Goal: Information Seeking & Learning: Learn about a topic

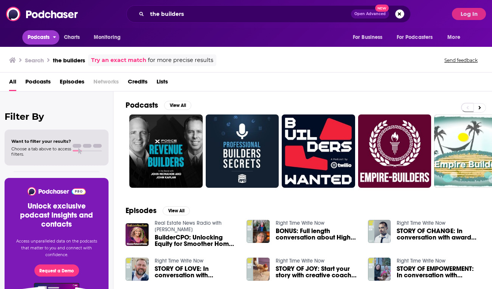
click at [42, 36] on span "Podcasts" at bounding box center [39, 37] width 22 height 11
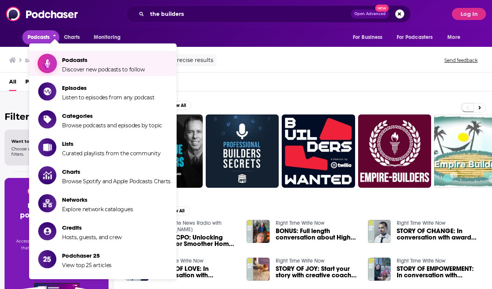
click at [78, 63] on span "Podcasts" at bounding box center [103, 59] width 83 height 7
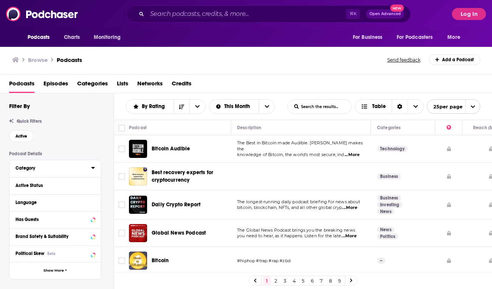
click at [72, 168] on div "Category" at bounding box center [51, 168] width 71 height 5
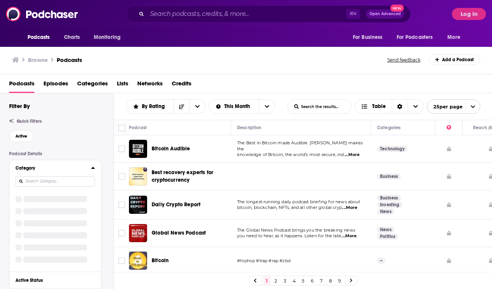
click at [93, 169] on icon at bounding box center [92, 168] width 3 height 2
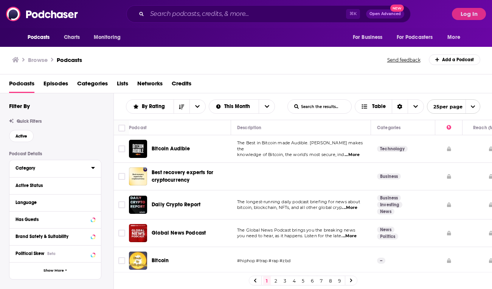
click at [93, 169] on icon at bounding box center [93, 168] width 4 height 6
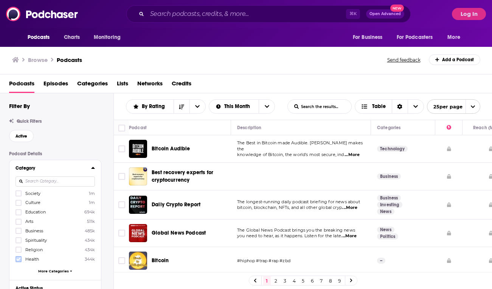
click at [20, 258] on icon at bounding box center [18, 259] width 5 height 3
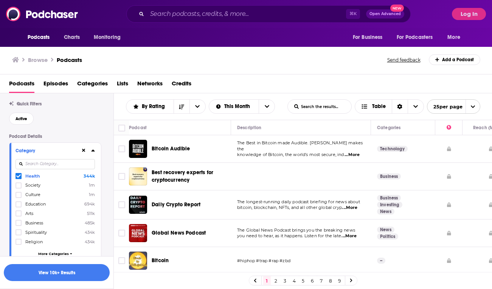
scroll to position [50, 0]
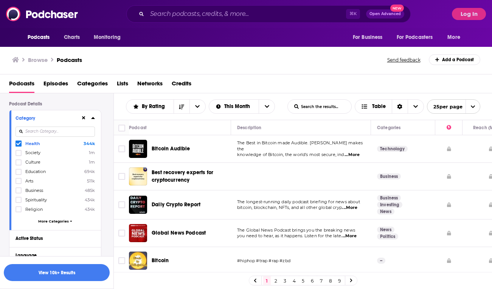
click at [65, 219] on span "More Categories" at bounding box center [53, 221] width 31 height 4
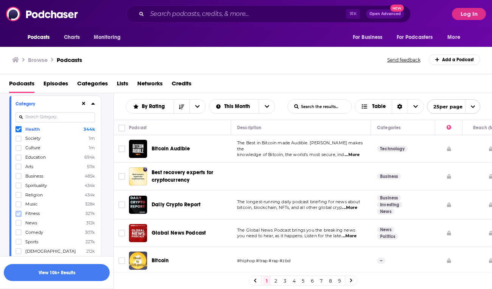
click at [19, 213] on icon at bounding box center [18, 214] width 5 height 5
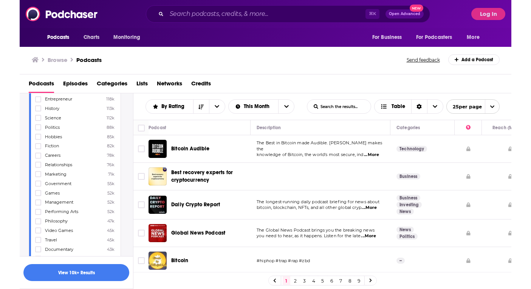
scroll to position [302, 0]
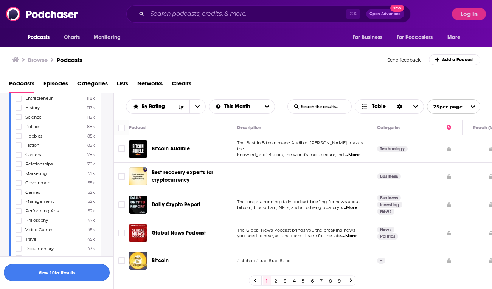
click at [58, 273] on button "View 10k+ Results" at bounding box center [57, 272] width 106 height 17
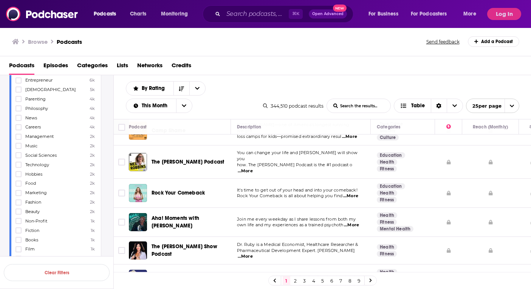
scroll to position [164, 0]
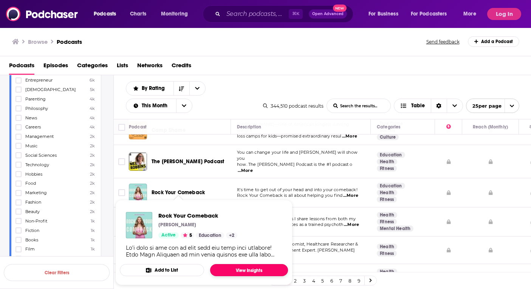
click at [225, 270] on link "View Insights" at bounding box center [249, 270] width 78 height 12
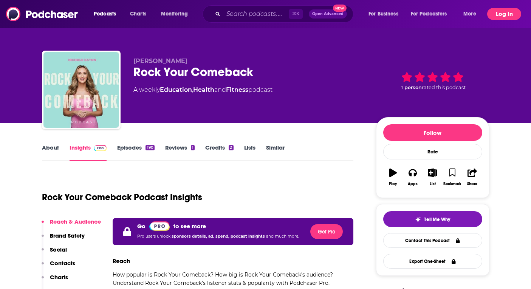
click at [492, 16] on button "Log In" at bounding box center [504, 14] width 34 height 12
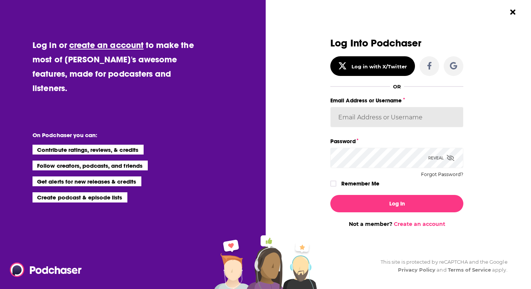
type input "AutumnKatie"
click at [344, 118] on input "AutumnKatie" at bounding box center [397, 117] width 133 height 20
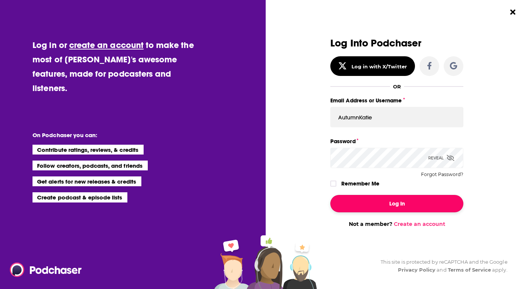
click at [361, 207] on button "Log In" at bounding box center [397, 203] width 133 height 17
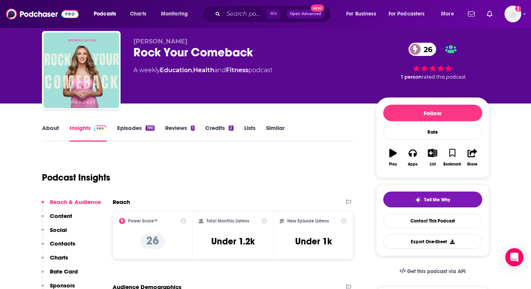
scroll to position [24, 0]
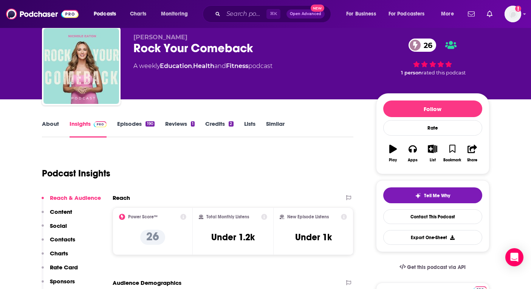
click at [120, 126] on link "Episodes 190" at bounding box center [135, 128] width 37 height 17
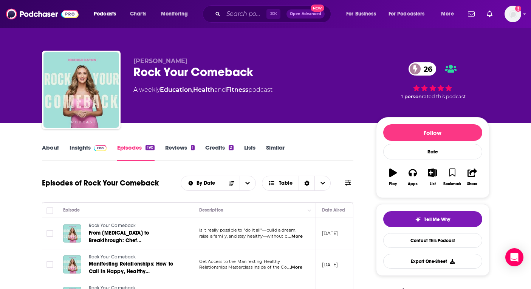
click at [54, 147] on link "About" at bounding box center [50, 152] width 17 height 17
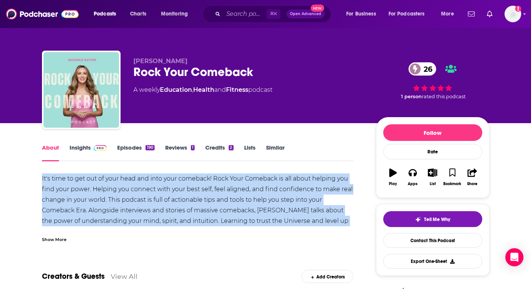
copy div "It's time to get out of your head and into your comeback! Rock Your Comeback is…"
drag, startPoint x: 35, startPoint y: 179, endPoint x: 343, endPoint y: 228, distance: 312.4
click at [84, 150] on link "Insights" at bounding box center [88, 152] width 37 height 17
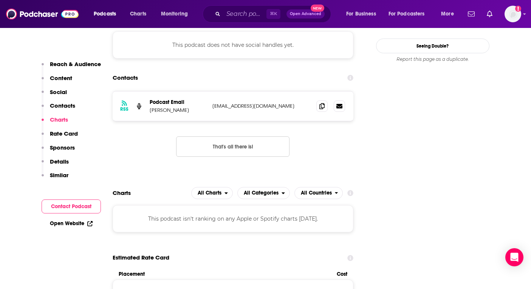
scroll to position [683, 0]
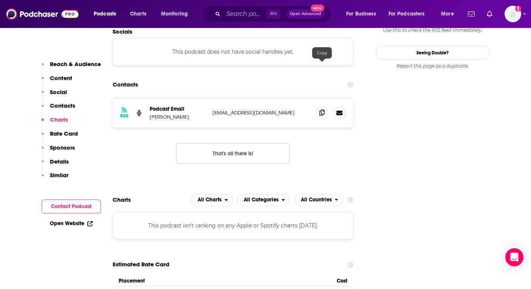
click at [324, 107] on span at bounding box center [322, 112] width 11 height 11
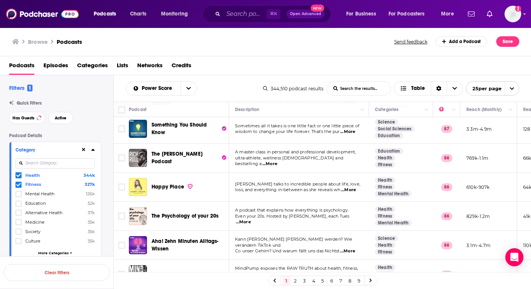
scroll to position [573, 0]
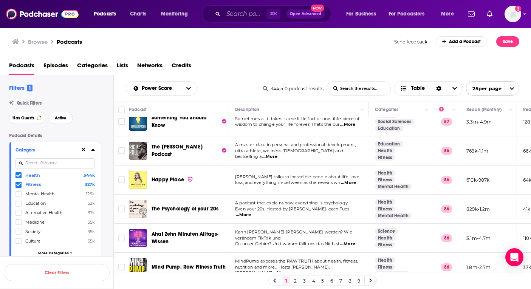
click at [296, 281] on link "2" at bounding box center [296, 280] width 8 height 9
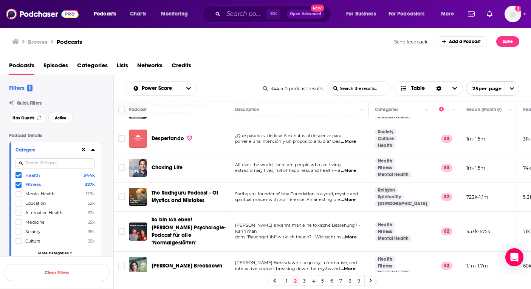
scroll to position [576, 0]
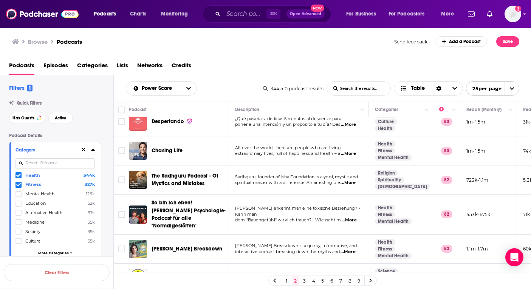
click at [303, 281] on link "3" at bounding box center [305, 280] width 8 height 9
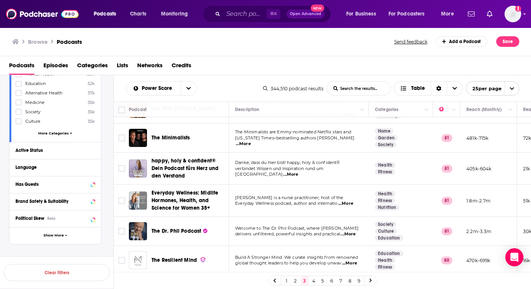
scroll to position [121, 0]
click at [84, 166] on div "Language" at bounding box center [51, 166] width 71 height 5
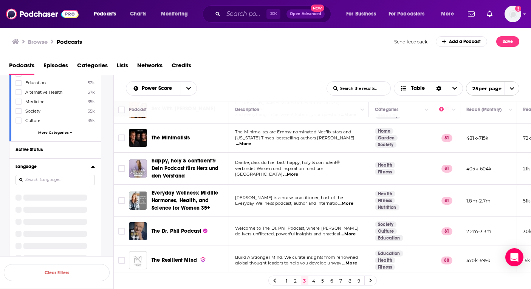
click at [90, 166] on button "Language" at bounding box center [54, 166] width 76 height 9
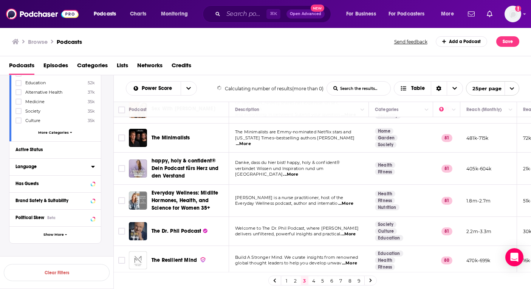
click at [90, 166] on button "Language" at bounding box center [54, 166] width 76 height 9
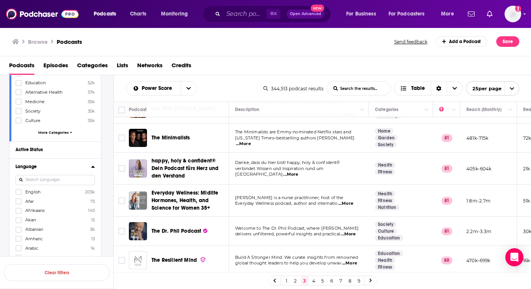
click at [39, 190] on span "English" at bounding box center [32, 191] width 15 height 5
click at [19, 194] on input "multiSelectOption-en-0" at bounding box center [19, 194] width 0 height 0
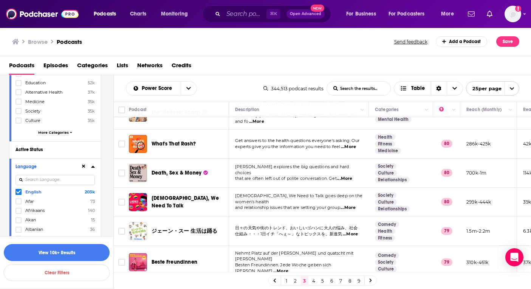
scroll to position [584, 0]
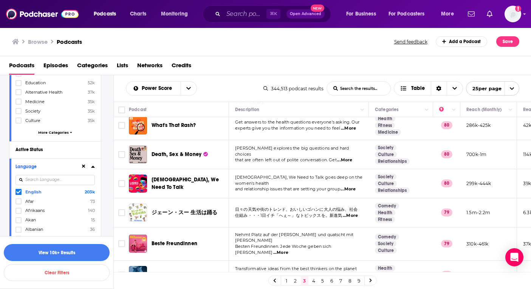
click at [314, 280] on link "4" at bounding box center [314, 280] width 8 height 9
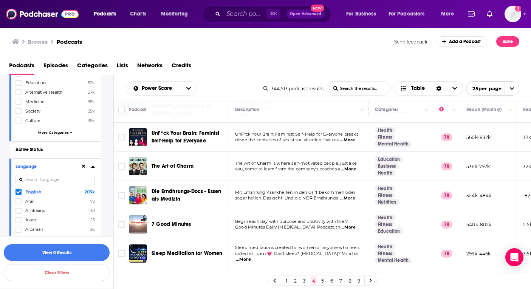
scroll to position [574, 0]
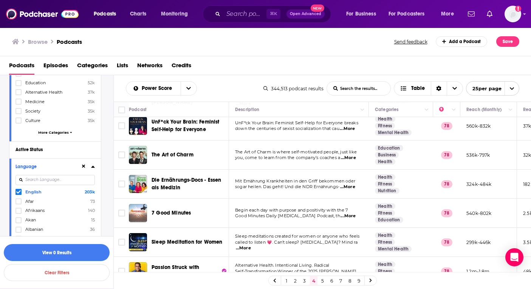
click at [323, 281] on link "5" at bounding box center [323, 280] width 8 height 9
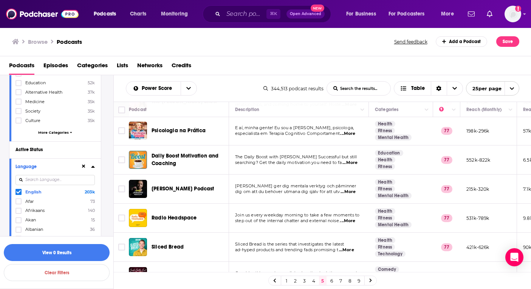
scroll to position [556, 0]
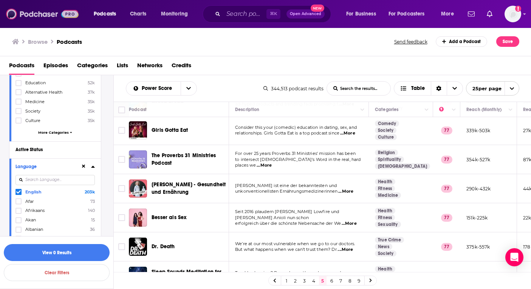
click at [49, 20] on img at bounding box center [42, 14] width 73 height 14
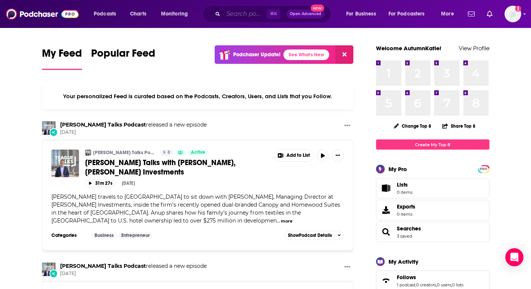
click at [254, 16] on input "Search podcasts, credits, & more..." at bounding box center [244, 14] width 43 height 12
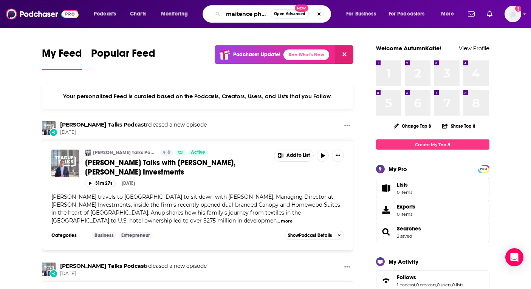
scroll to position [0, 4]
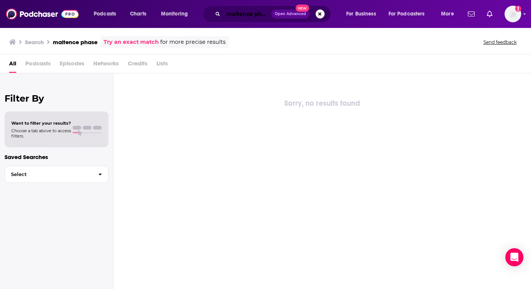
click at [237, 16] on input "maitence phase" at bounding box center [247, 14] width 48 height 12
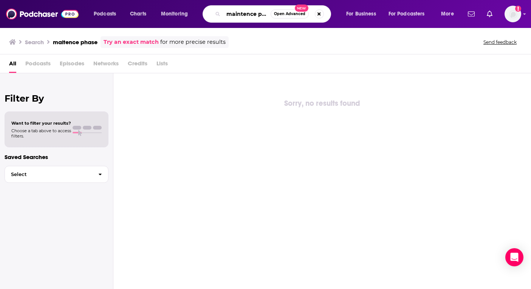
type input "maintence phase"
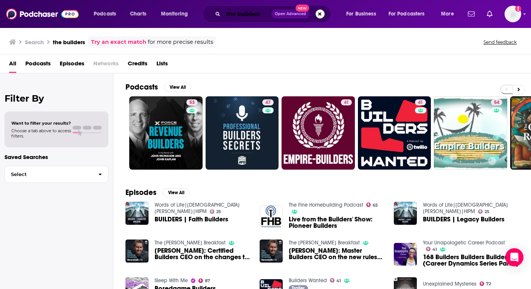
click at [262, 15] on input "the builders" at bounding box center [247, 14] width 48 height 12
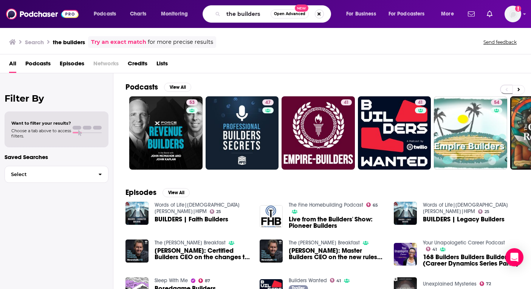
click at [315, 14] on button "Search podcasts, credits, & more..." at bounding box center [319, 13] width 9 height 9
type input "huberman lab"
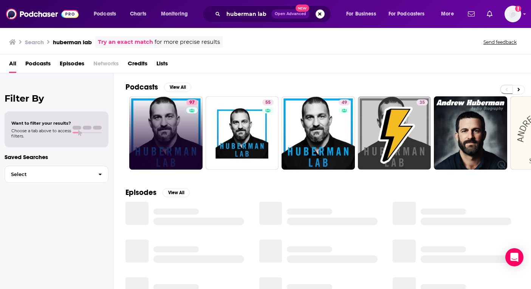
click at [179, 119] on link "97" at bounding box center [165, 132] width 73 height 73
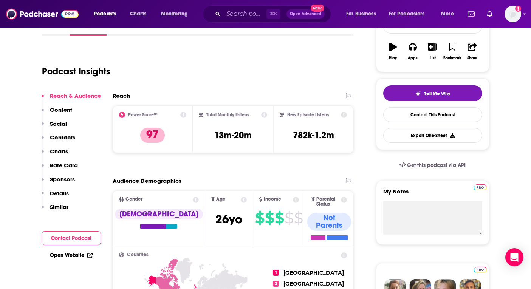
scroll to position [107, 0]
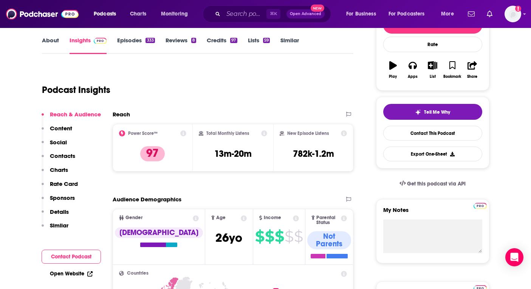
click at [54, 41] on link "About" at bounding box center [50, 45] width 17 height 17
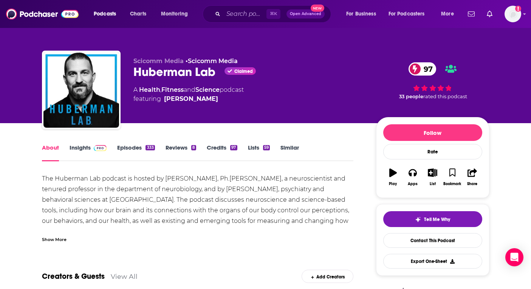
click at [211, 147] on link "Credits 97" at bounding box center [222, 152] width 30 height 17
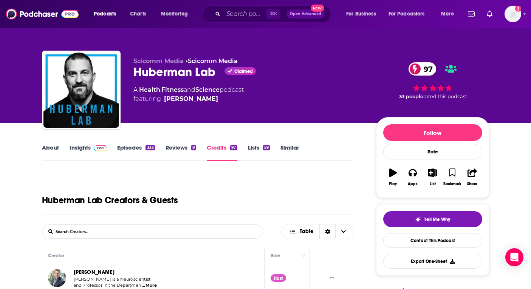
click at [147, 149] on div "333" at bounding box center [150, 147] width 9 height 5
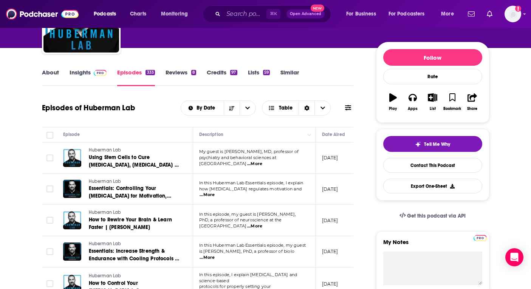
scroll to position [74, 0]
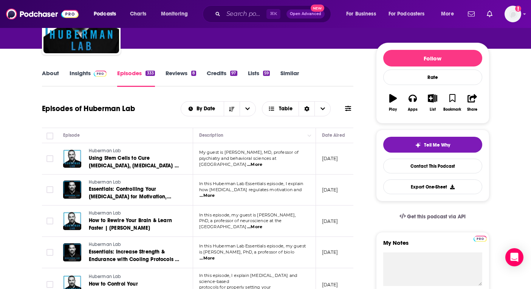
click at [58, 76] on link "About" at bounding box center [50, 78] width 17 height 17
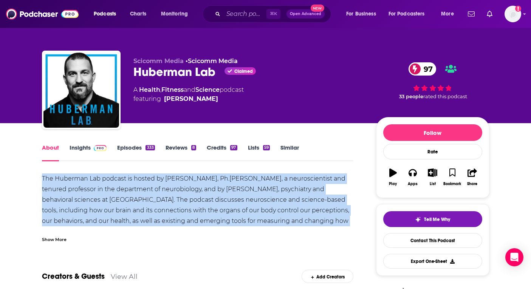
drag, startPoint x: 36, startPoint y: 178, endPoint x: 328, endPoint y: 231, distance: 297.5
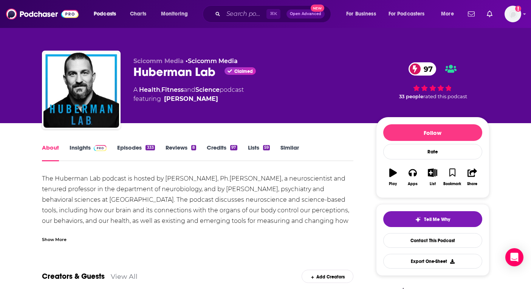
click at [50, 241] on div "Show More" at bounding box center [54, 239] width 25 height 7
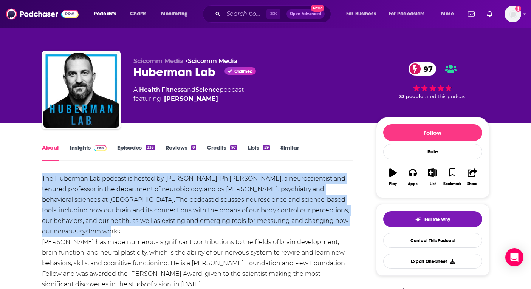
drag, startPoint x: 40, startPoint y: 179, endPoint x: 129, endPoint y: 236, distance: 105.3
copy div "The Huberman Lab podcast is hosted by Andrew Huberman, Ph.D., a neuroscientist …"
click at [83, 150] on link "Insights" at bounding box center [88, 152] width 37 height 17
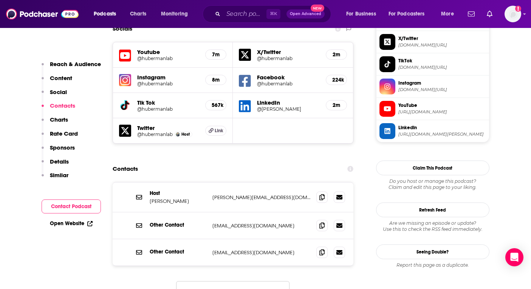
scroll to position [714, 0]
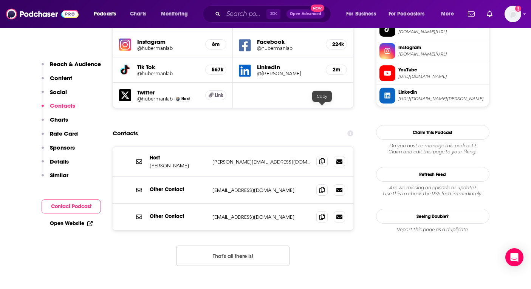
click at [324, 158] on icon at bounding box center [322, 161] width 5 height 6
click at [319, 211] on span at bounding box center [322, 216] width 11 height 11
click at [246, 20] on input "Search podcasts, credits, & more..." at bounding box center [244, 14] width 43 height 12
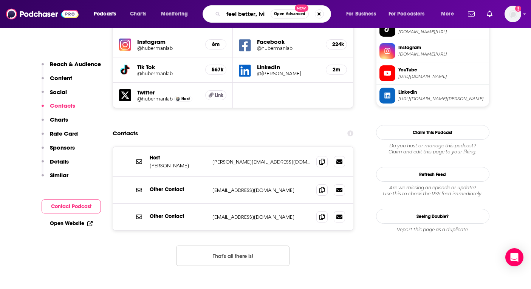
scroll to position [0, 0]
type input "feel better, live more"
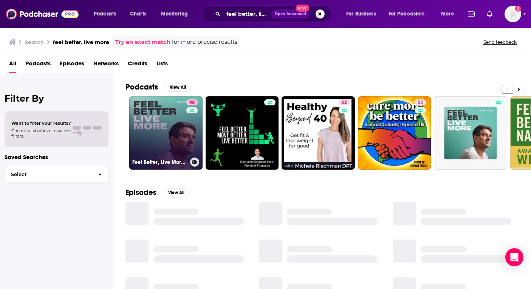
click at [160, 137] on link "90 Feel Better, Live More with Dr Rangan Chatterjee" at bounding box center [165, 132] width 73 height 73
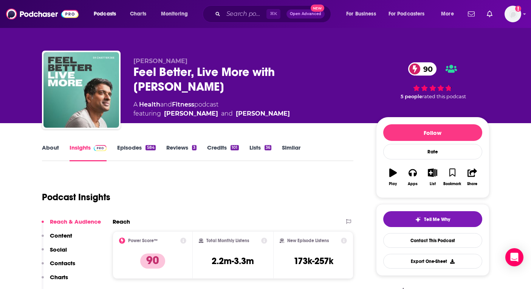
click at [42, 147] on link "About" at bounding box center [50, 152] width 17 height 17
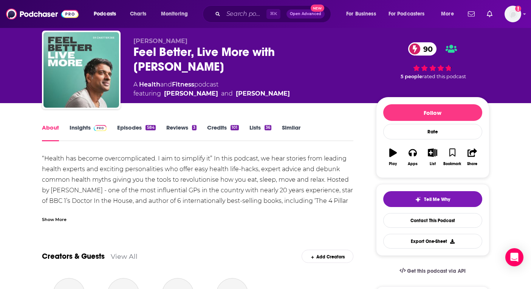
scroll to position [21, 0]
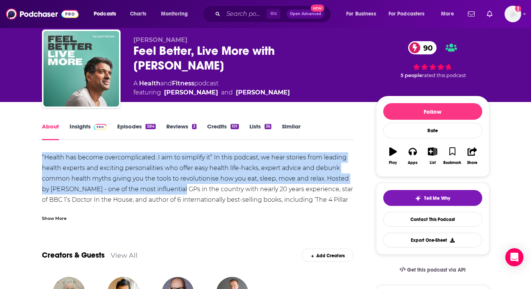
drag, startPoint x: 34, startPoint y: 153, endPoint x: 175, endPoint y: 192, distance: 145.9
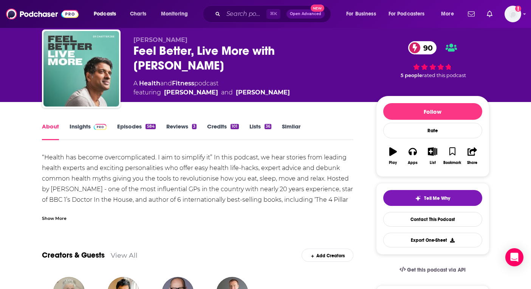
click at [57, 216] on div "Show More" at bounding box center [54, 217] width 25 height 7
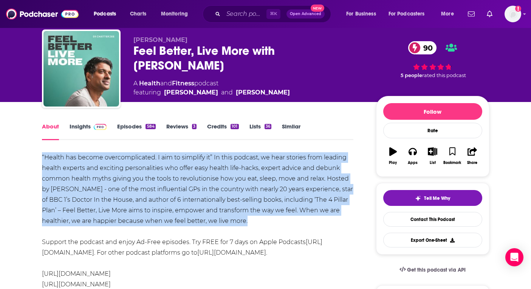
drag, startPoint x: 295, startPoint y: 220, endPoint x: 43, endPoint y: 151, distance: 261.5
copy div "“Health has become overcomplicated. I aim to simplify it” In this podcast, we h…"
drag, startPoint x: 247, startPoint y: 71, endPoint x: 131, endPoint y: 57, distance: 117.0
click at [131, 57] on div "Dr Rangan Chatterjee Feel Better, Live More with Dr Rangan Chatterjee 90 A Heal…" at bounding box center [266, 70] width 448 height 82
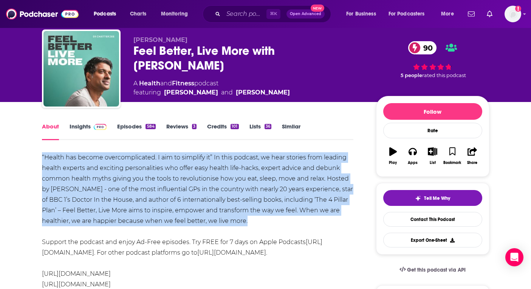
copy h1 "Feel Better, Live More with [PERSON_NAME]"
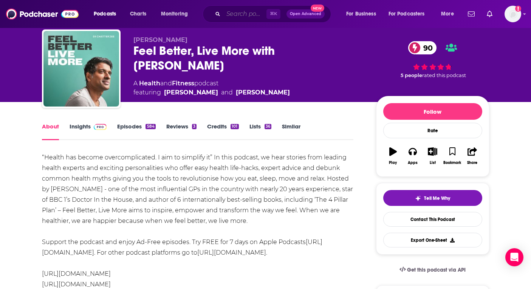
click at [246, 16] on input "Search podcasts, credits, & more..." at bounding box center [244, 14] width 43 height 12
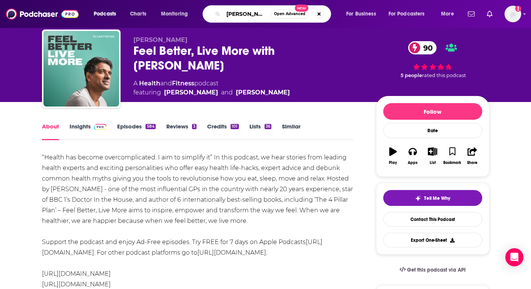
type input "ZOE science"
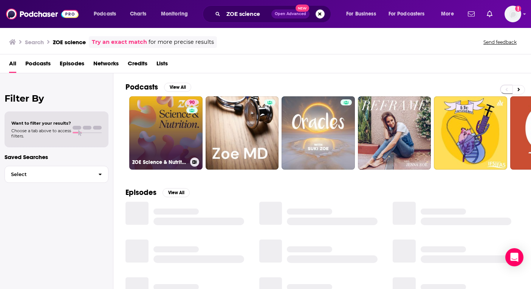
click at [165, 119] on link "90 ZOE Science & Nutrition" at bounding box center [165, 132] width 73 height 73
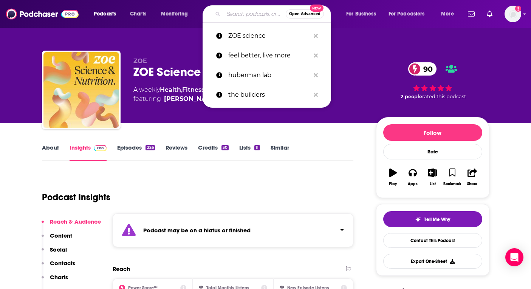
click at [249, 12] on input "Search podcasts, credits, & more..." at bounding box center [254, 14] width 62 height 12
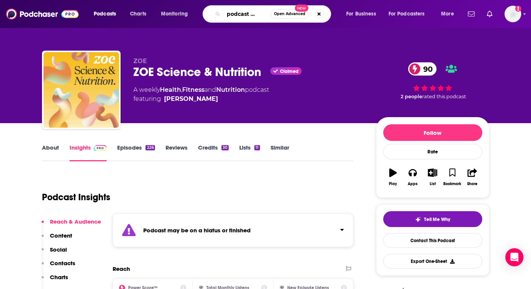
scroll to position [0, 13]
type input "this podcast will kill"
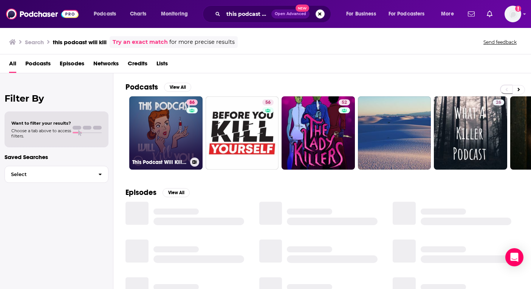
click at [180, 125] on link "86 This Podcast Will Kill You" at bounding box center [165, 132] width 73 height 73
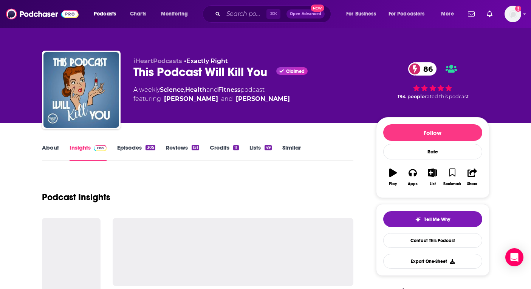
click at [57, 149] on link "About" at bounding box center [50, 152] width 17 height 17
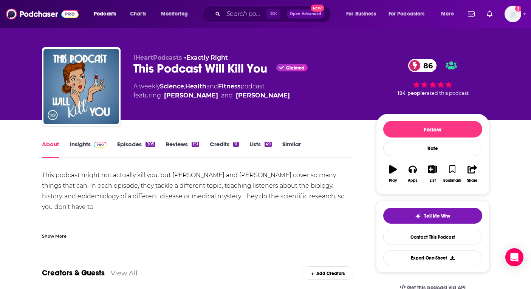
scroll to position [4, 0]
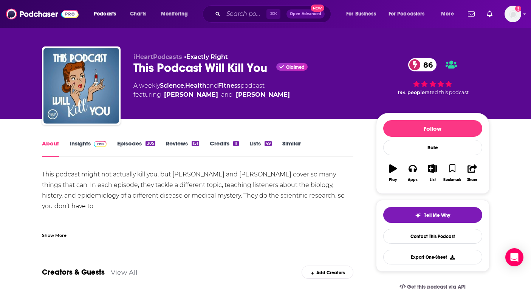
click at [126, 145] on link "Episodes 305" at bounding box center [136, 148] width 38 height 17
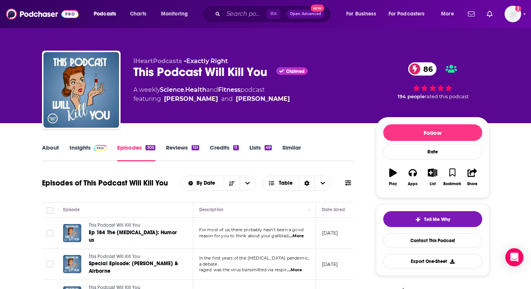
scroll to position [194, 0]
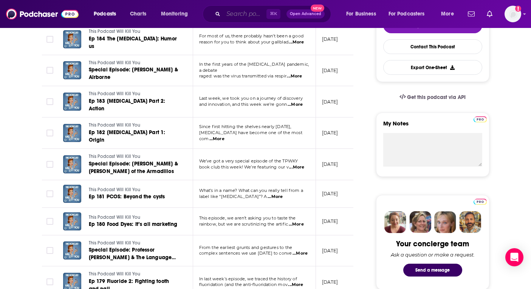
click at [228, 18] on input "Search podcasts, credits, & more..." at bounding box center [244, 14] width 43 height 12
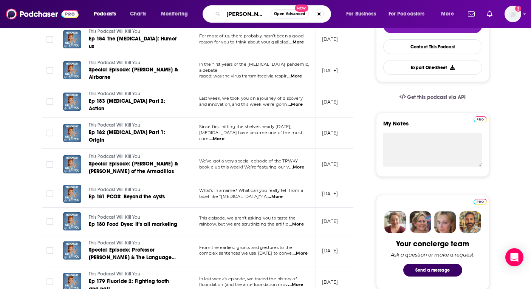
type input "dr hyman"
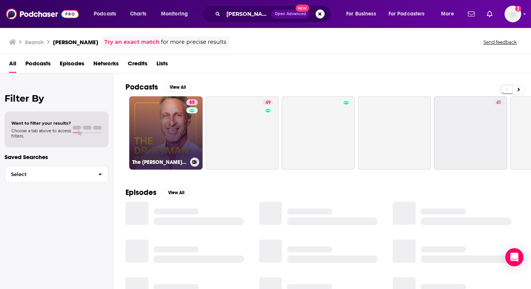
click at [154, 118] on link "85 The Dr. Hyman Show" at bounding box center [165, 132] width 73 height 73
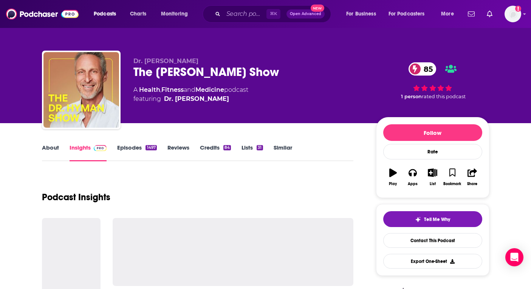
click at [53, 146] on link "About" at bounding box center [50, 152] width 17 height 17
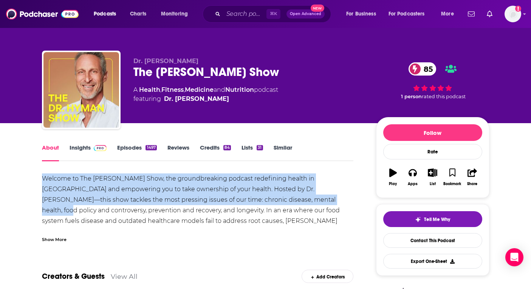
drag, startPoint x: 34, startPoint y: 182, endPoint x: 297, endPoint y: 196, distance: 263.9
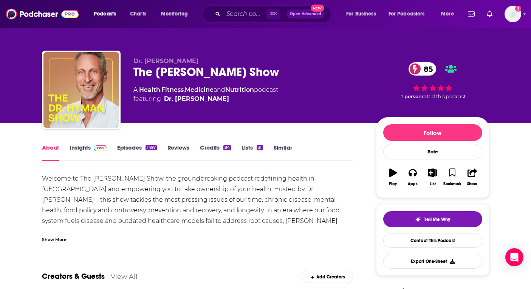
click at [60, 239] on div "Show More" at bounding box center [54, 239] width 25 height 7
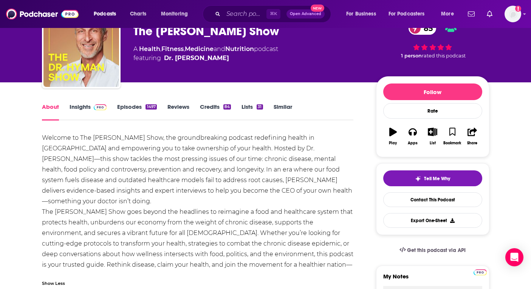
scroll to position [45, 0]
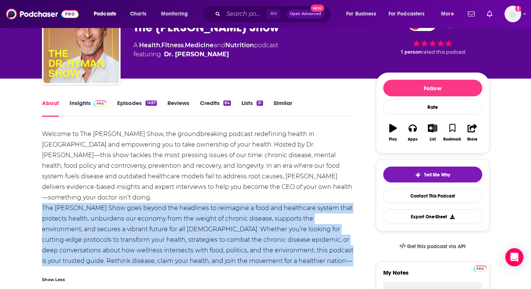
copy div "The Dr. Hyman Show goes beyond the headlines to reimagine a food and healthcare…"
drag, startPoint x: 27, startPoint y: 199, endPoint x: 200, endPoint y: 258, distance: 182.9
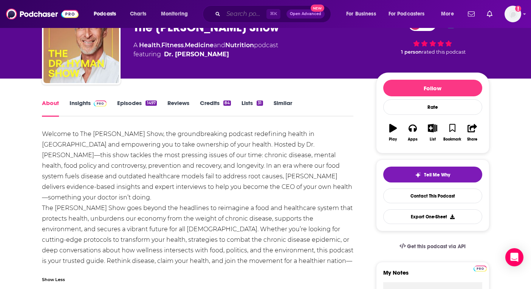
click at [242, 15] on input "Search podcasts, credits, & more..." at bounding box center [244, 14] width 43 height 12
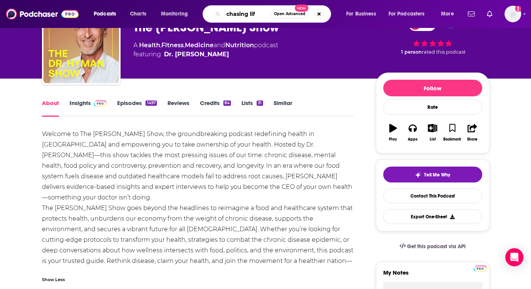
type input "chasing life"
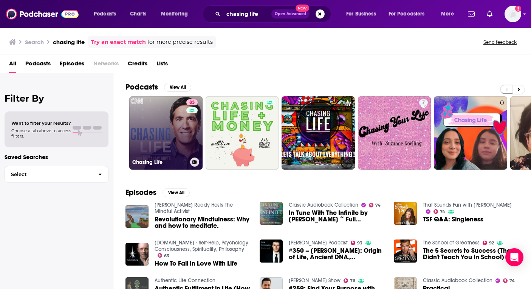
click at [178, 129] on link "83 Chasing Life" at bounding box center [165, 132] width 73 height 73
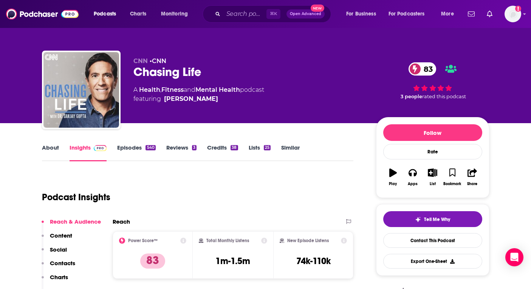
click at [121, 147] on link "Episodes 540" at bounding box center [136, 152] width 38 height 17
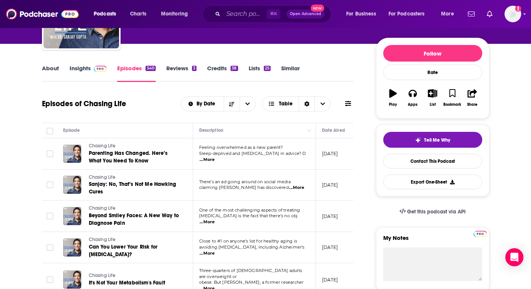
scroll to position [103, 0]
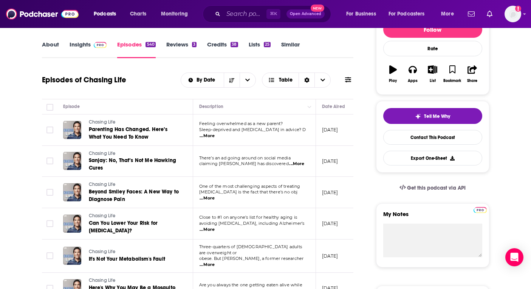
click at [177, 40] on div "About Insights Episodes 540 Reviews 3 Credits 38 Lists 25 Similar" at bounding box center [198, 49] width 312 height 19
click at [178, 44] on link "Reviews 3" at bounding box center [181, 49] width 30 height 17
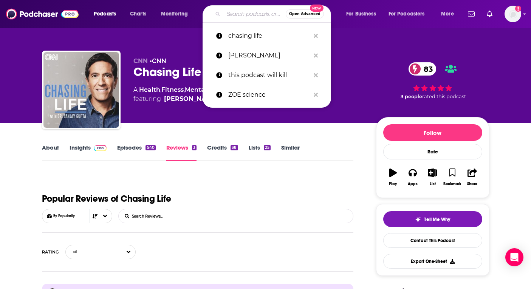
click at [246, 16] on input "Search podcasts, credits, & more..." at bounding box center [254, 14] width 62 height 12
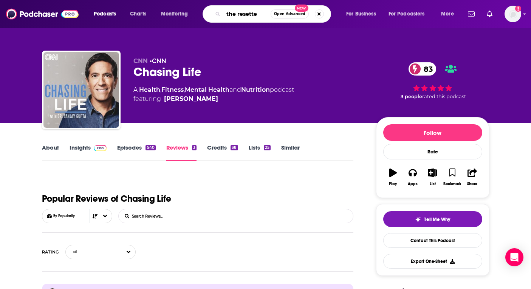
type input "the resetter"
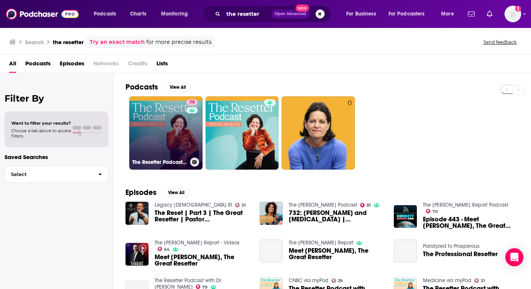
click at [182, 125] on link "79 The Resetter Podcast with Dr. Mindy" at bounding box center [165, 132] width 73 height 73
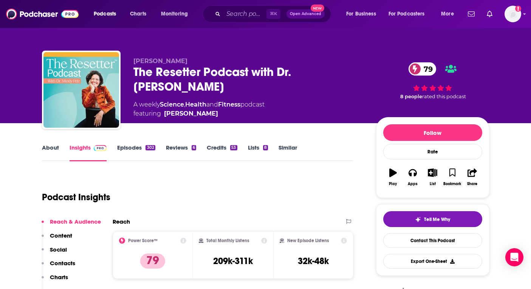
click at [54, 145] on link "About" at bounding box center [50, 152] width 17 height 17
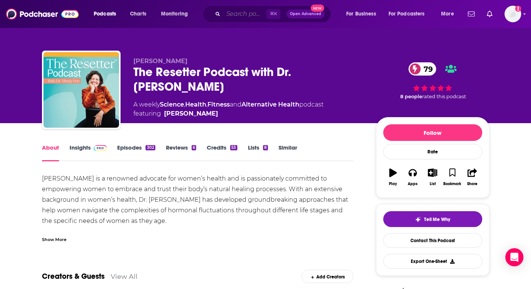
click at [260, 14] on input "Search podcasts, credits, & more..." at bounding box center [244, 14] width 43 height 12
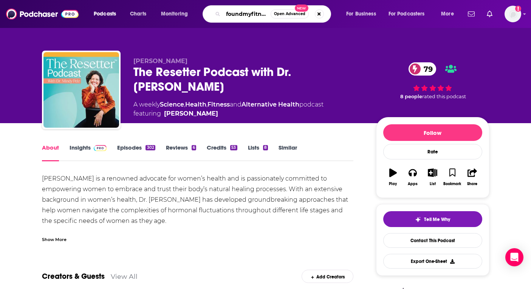
type input "foundmyfitness"
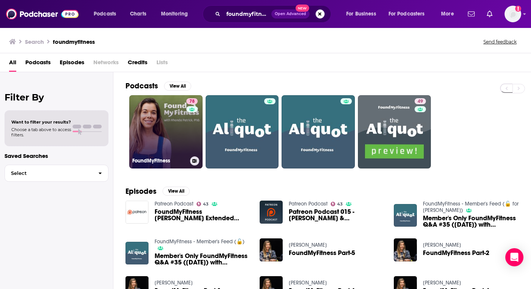
click at [165, 129] on link "78 FoundMyFitness" at bounding box center [165, 131] width 73 height 73
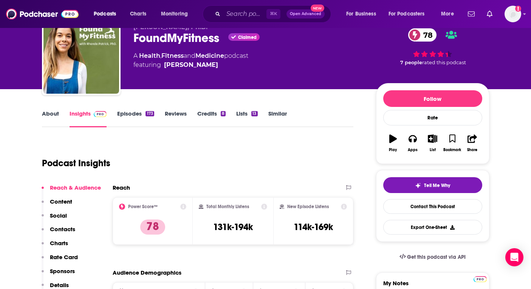
scroll to position [43, 0]
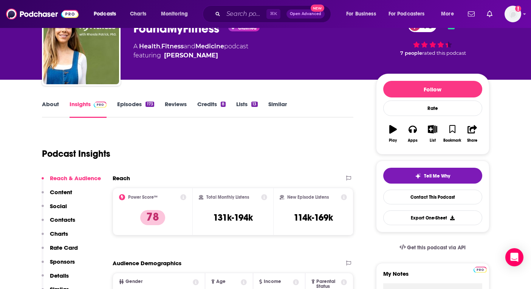
click at [135, 103] on link "Episodes 173" at bounding box center [135, 109] width 37 height 17
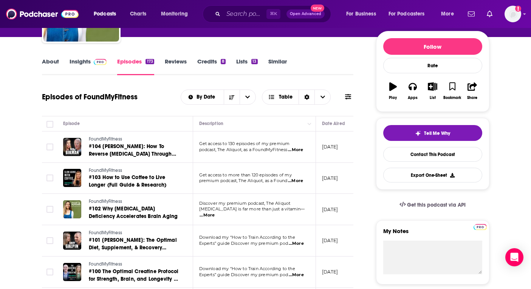
scroll to position [30, 0]
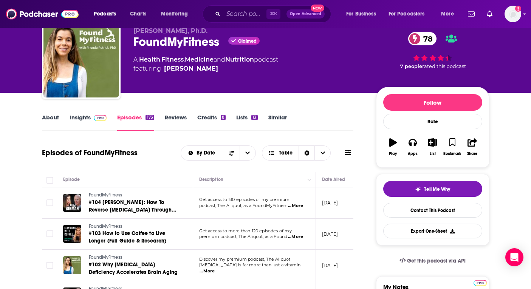
click at [53, 118] on link "About" at bounding box center [50, 122] width 17 height 17
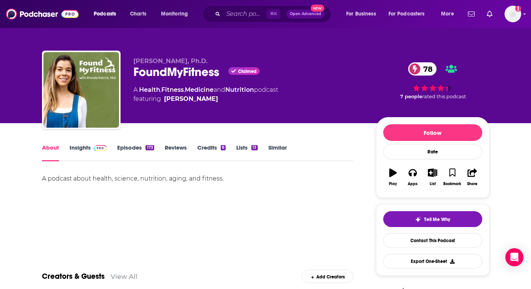
click at [138, 149] on link "Episodes 173" at bounding box center [135, 152] width 37 height 17
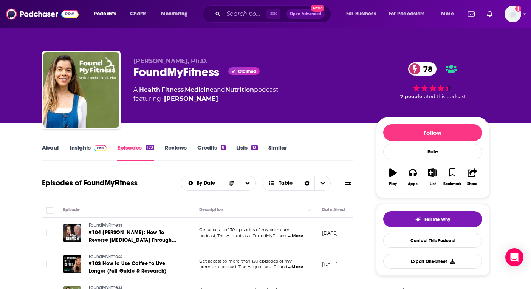
scroll to position [4, 0]
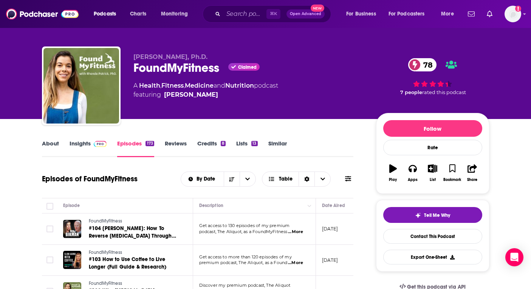
click at [88, 147] on link "Insights" at bounding box center [88, 148] width 37 height 17
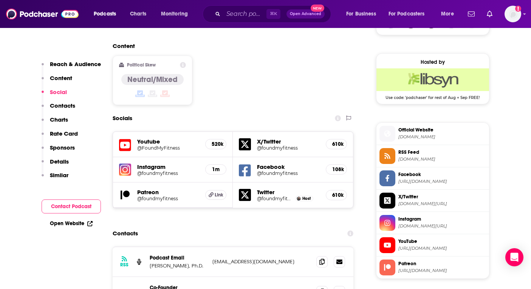
scroll to position [627, 0]
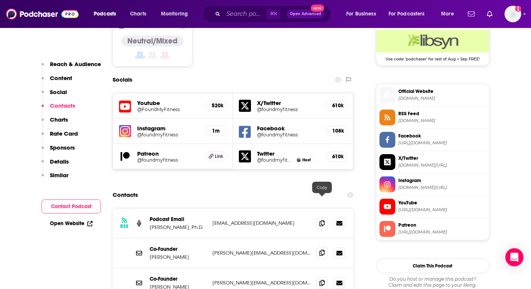
click at [324, 250] on icon at bounding box center [322, 253] width 5 height 6
click at [321, 280] on icon at bounding box center [322, 283] width 5 height 6
click at [321, 250] on icon at bounding box center [322, 253] width 5 height 6
click at [227, 8] on input "Search podcasts, credits, & more..." at bounding box center [244, 14] width 43 height 12
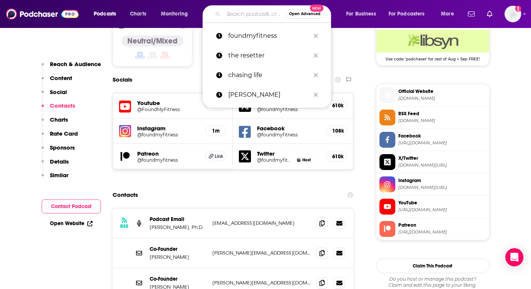
paste input "Maintenance Phase"
type input "Maintenance Phase"
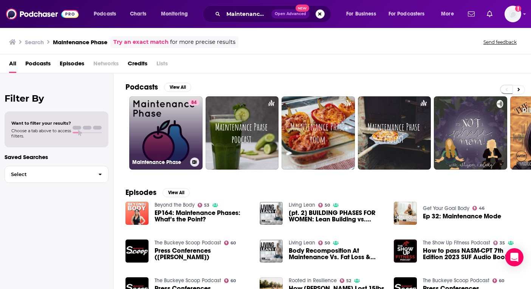
click at [179, 130] on link "84 Maintenance Phase" at bounding box center [165, 132] width 73 height 73
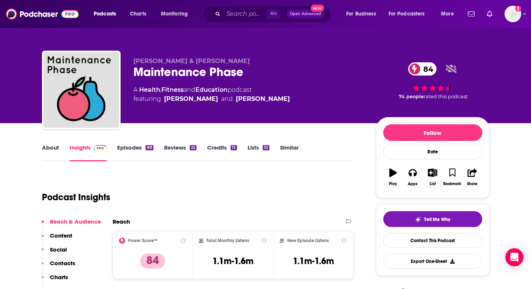
click at [133, 149] on link "Episodes 88" at bounding box center [135, 152] width 36 height 17
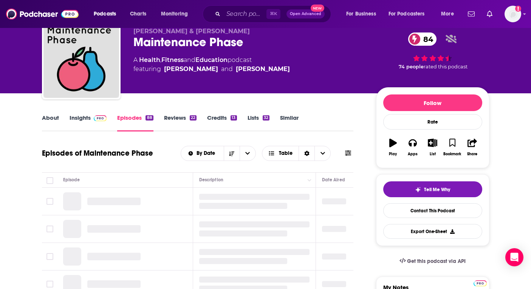
scroll to position [78, 0]
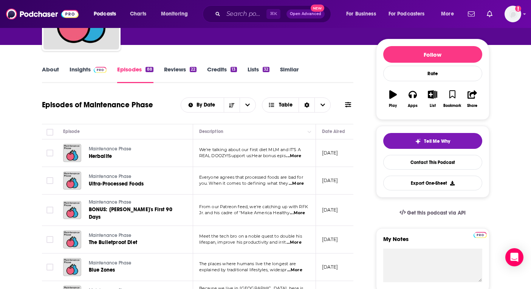
click at [87, 74] on link "Insights" at bounding box center [88, 74] width 37 height 17
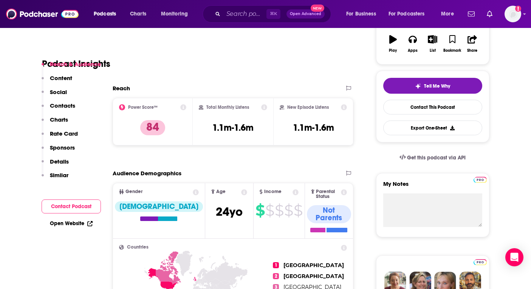
scroll to position [82, 0]
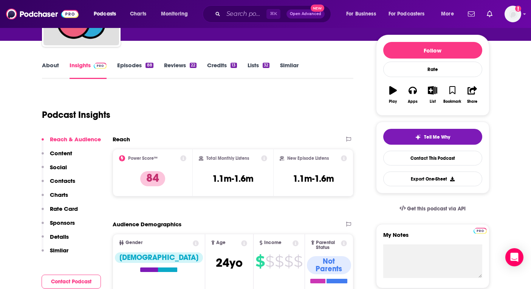
click at [54, 71] on link "About" at bounding box center [50, 70] width 17 height 17
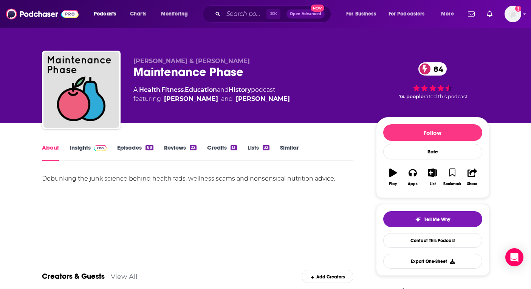
click at [135, 146] on link "Episodes 88" at bounding box center [135, 152] width 36 height 17
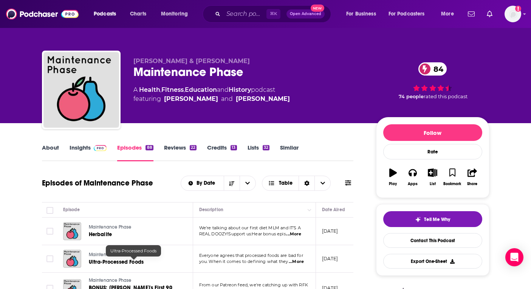
scroll to position [112, 0]
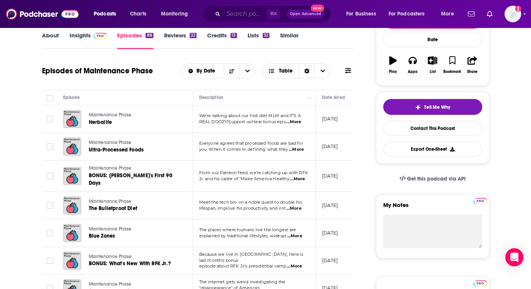
click at [233, 11] on input "Search podcasts, credits, & more..." at bounding box center [244, 14] width 43 height 12
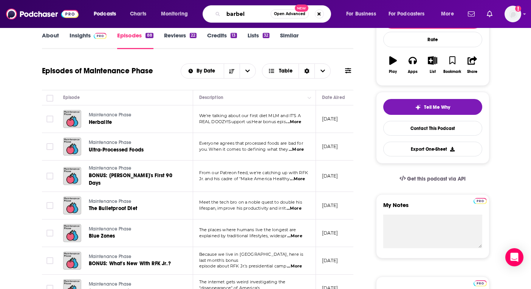
type input "barbell"
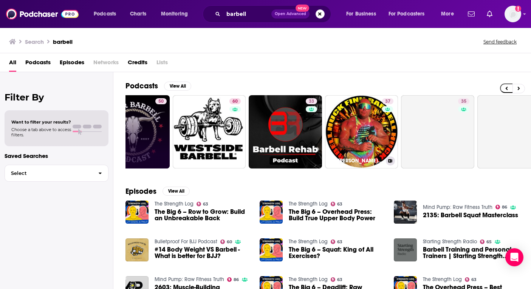
scroll to position [0, 232]
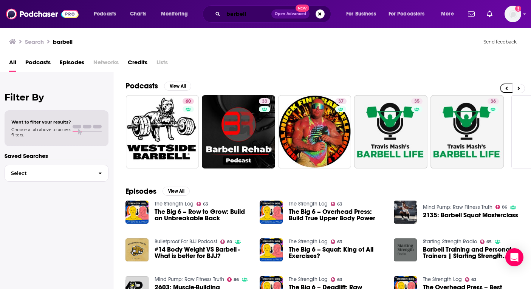
click at [243, 14] on input "barbell" at bounding box center [247, 14] width 48 height 12
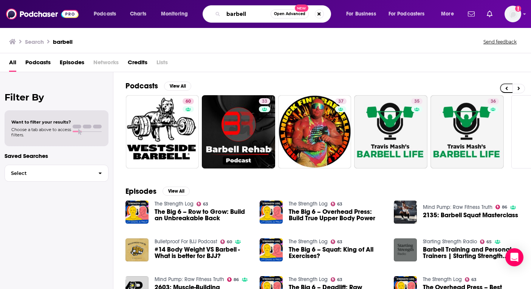
click at [251, 14] on input "barbell" at bounding box center [246, 14] width 47 height 12
type input "barbell shrugg"
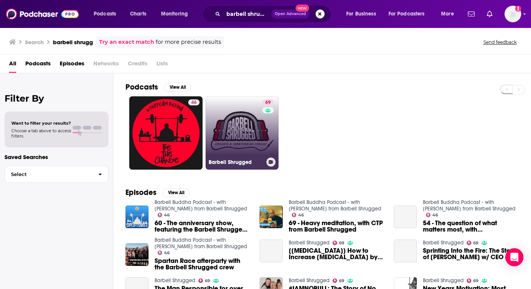
click at [217, 121] on link "69 Barbell Shrugged" at bounding box center [242, 132] width 73 height 73
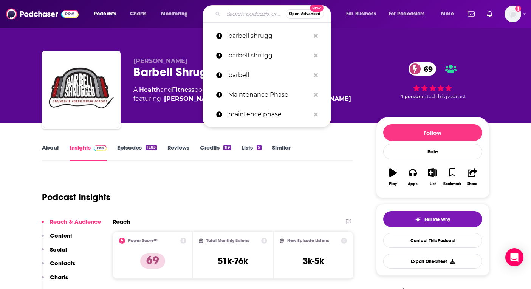
click at [245, 12] on input "Search podcasts, credits, & more..." at bounding box center [254, 14] width 62 height 12
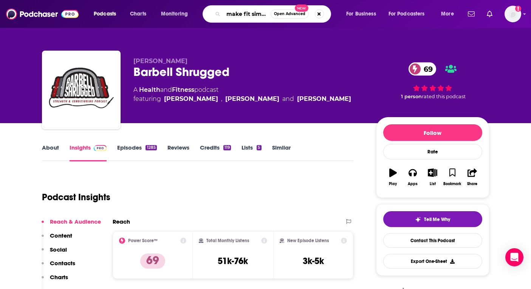
type input "make fit simple"
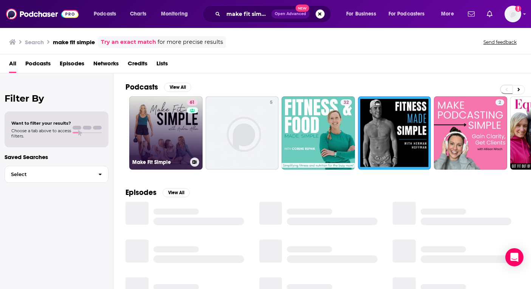
click at [137, 136] on link "61 Make Fit Simple" at bounding box center [165, 132] width 73 height 73
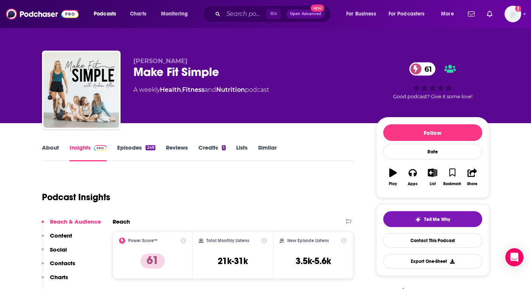
click at [54, 151] on link "About" at bounding box center [50, 152] width 17 height 17
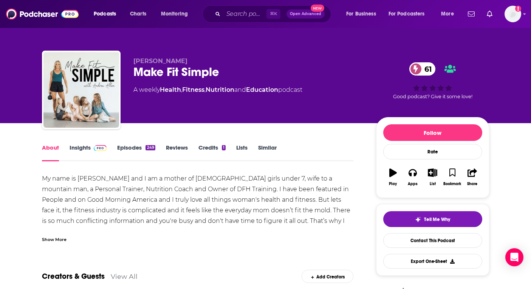
click at [59, 237] on div "Show More" at bounding box center [54, 239] width 25 height 7
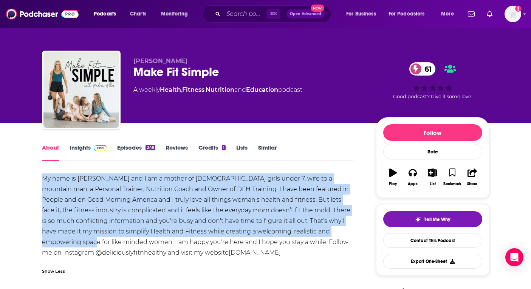
drag, startPoint x: 103, startPoint y: 243, endPoint x: 26, endPoint y: 177, distance: 101.7
copy div "My name is Andrea and I am a mother of 4 girls under 7, wife to a mountain man,…"
click at [87, 154] on link "Insights" at bounding box center [88, 152] width 37 height 17
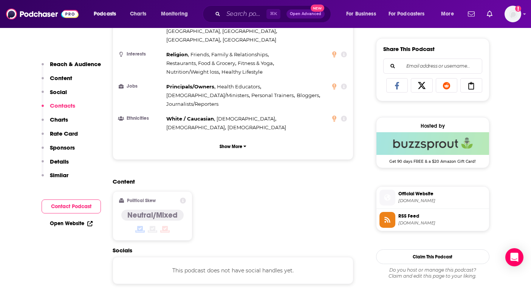
scroll to position [667, 0]
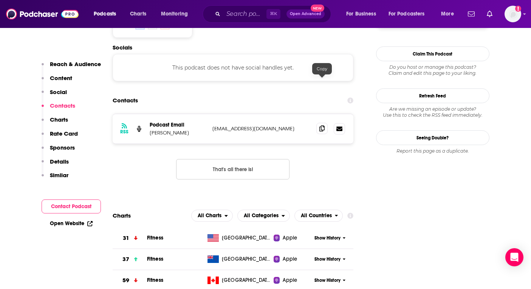
click at [323, 126] on icon at bounding box center [322, 129] width 5 height 6
click at [246, 16] on input "Search podcasts, credits, & more..." at bounding box center [244, 14] width 43 height 12
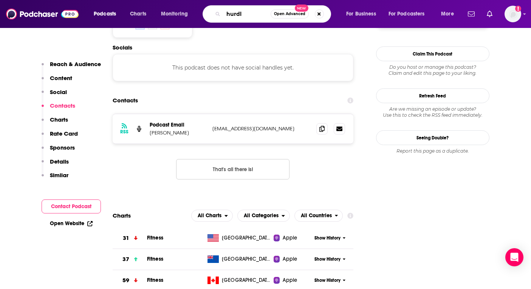
type input "hurdle"
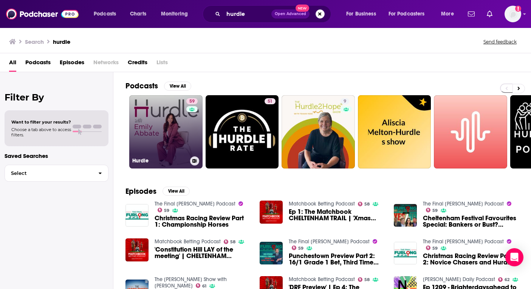
click at [163, 142] on link "59 Hurdle" at bounding box center [165, 131] width 73 height 73
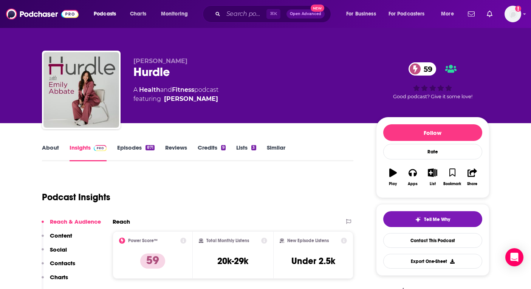
scroll to position [11, 0]
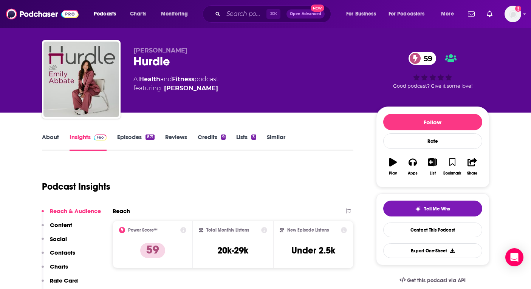
click at [54, 137] on link "About" at bounding box center [50, 141] width 17 height 17
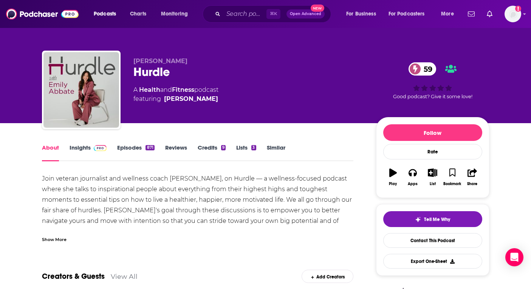
click at [62, 242] on div "Show More" at bounding box center [54, 239] width 25 height 7
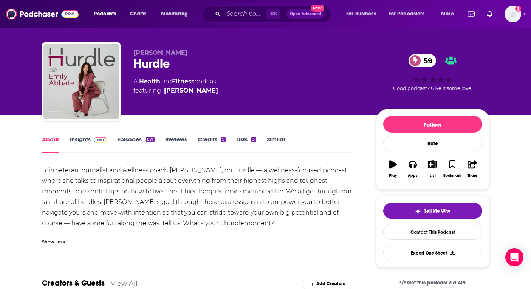
scroll to position [9, 0]
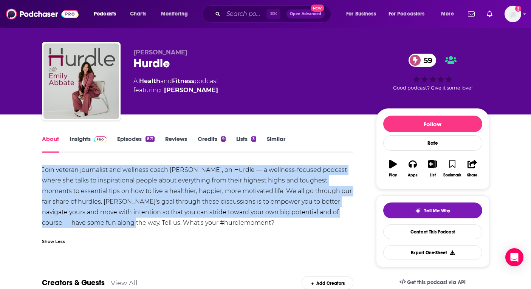
drag, startPoint x: 34, startPoint y: 165, endPoint x: 86, endPoint y: 223, distance: 77.9
copy div "Join veteran journalist and wellness coach Emily Abbate, on Hurdle — a wellness…"
click at [92, 141] on span at bounding box center [99, 138] width 16 height 7
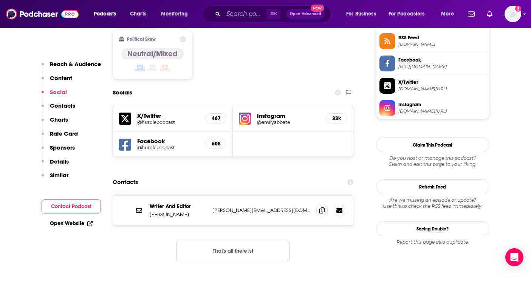
scroll to position [666, 0]
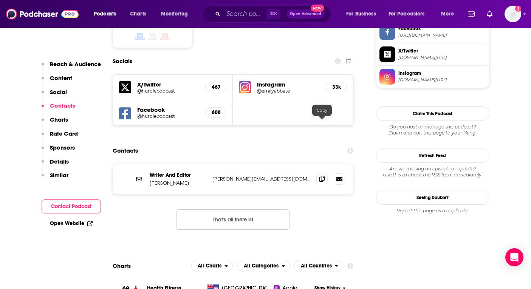
click at [322, 173] on span at bounding box center [322, 178] width 11 height 11
click at [247, 12] on input "Search podcasts, credits, & more..." at bounding box center [244, 14] width 43 height 12
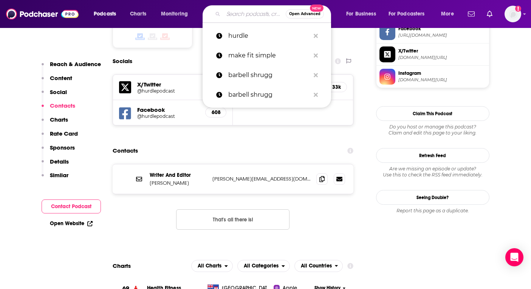
paste input "The Plus SideZ Podcast"
type input "The Plus SideZ Podcast"
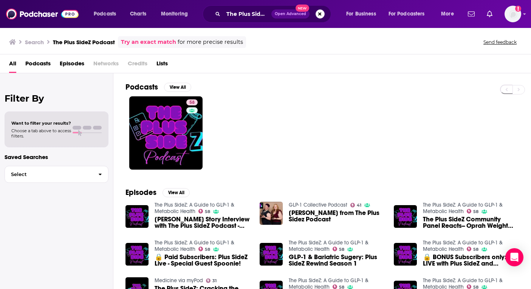
click at [179, 117] on div "Power Score: 58" at bounding box center [192, 113] width 42 height 11
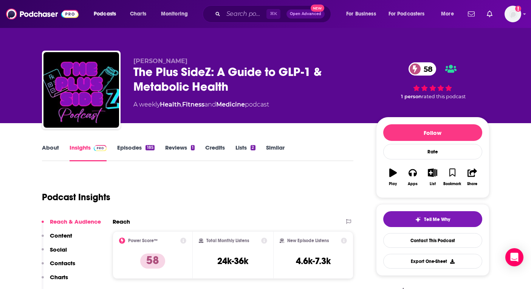
click at [54, 144] on link "About" at bounding box center [50, 152] width 17 height 17
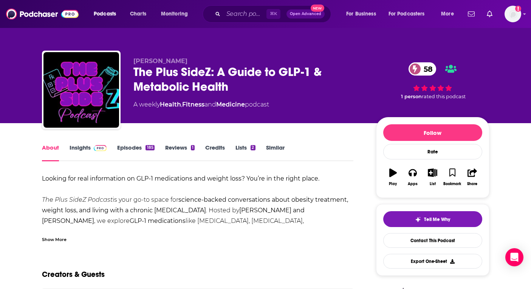
scroll to position [41, 0]
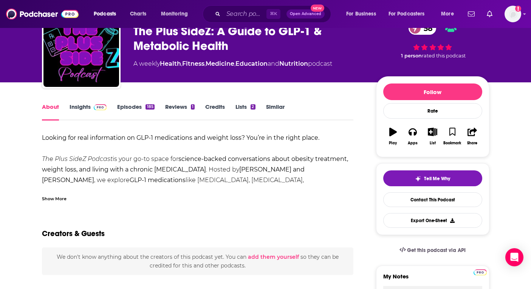
click at [53, 195] on div "Show More" at bounding box center [54, 198] width 25 height 7
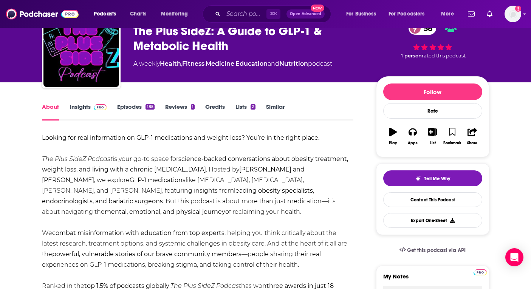
drag, startPoint x: 31, startPoint y: 155, endPoint x: 225, endPoint y: 213, distance: 202.6
copy div "The Plus SideZ Podcast is your go-to space for science-backed conversations abo…"
click at [87, 107] on link "Insights" at bounding box center [88, 111] width 37 height 17
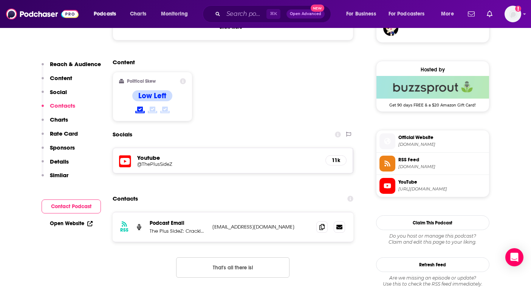
scroll to position [576, 0]
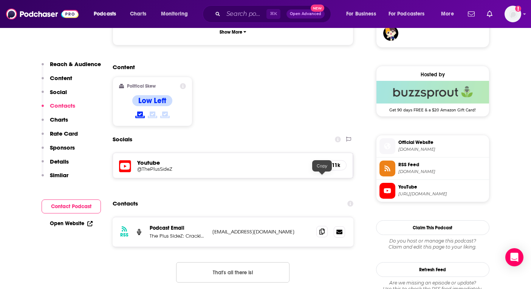
click at [323, 229] on icon at bounding box center [322, 232] width 5 height 6
click at [230, 19] on input "Search podcasts, credits, & more..." at bounding box center [244, 14] width 43 height 12
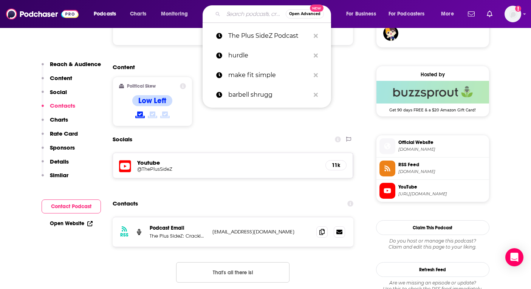
paste input "GLP-1 Weight Wellness Podcast"
type input "GLP-1 Weight Wellness Podcast"
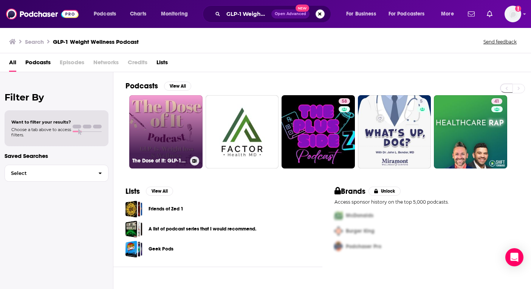
click at [175, 119] on link "The Dose of It: GLP-1s, Weight Loss & Wellness" at bounding box center [165, 131] width 73 height 73
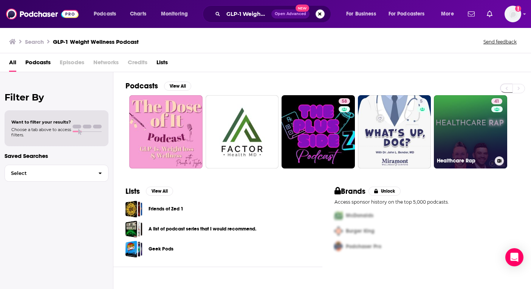
click at [450, 137] on link "41 Healthcare Rap" at bounding box center [470, 131] width 73 height 73
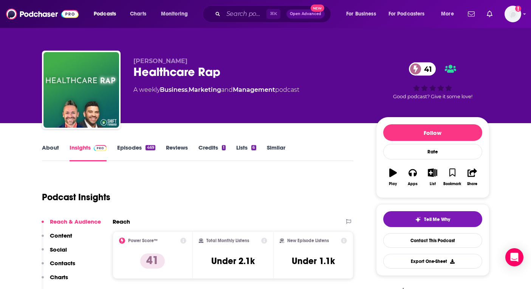
click at [124, 148] on link "Episodes 469" at bounding box center [136, 152] width 38 height 17
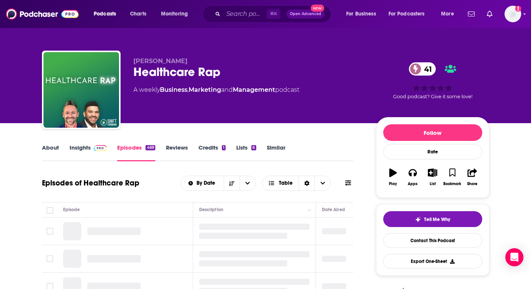
scroll to position [89, 0]
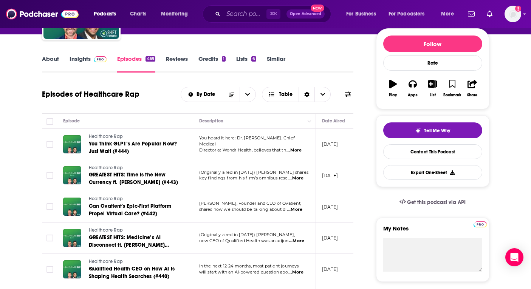
click at [58, 64] on link "About" at bounding box center [50, 63] width 17 height 17
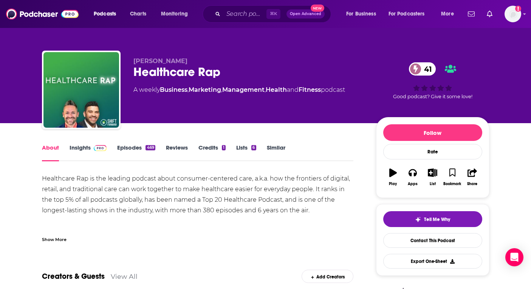
click at [70, 239] on div "Show More" at bounding box center [198, 236] width 312 height 13
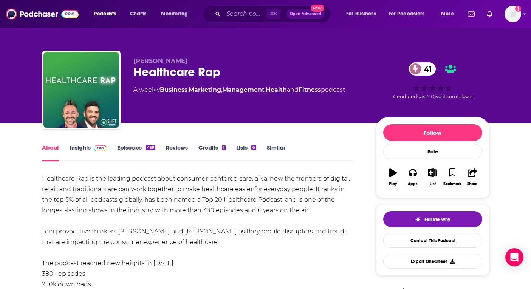
copy div "Healthcare Rap is the leading podcast about consumer-centered care, a.k.a. how …"
drag, startPoint x: 324, startPoint y: 208, endPoint x: 42, endPoint y: 178, distance: 284.1
click at [81, 147] on link "Insights" at bounding box center [88, 152] width 37 height 17
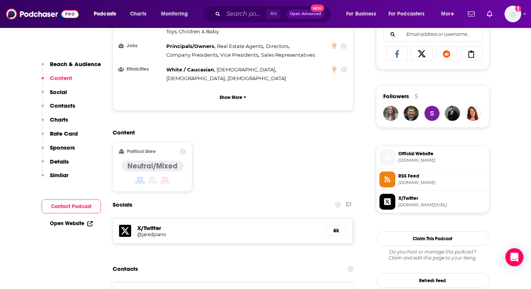
scroll to position [613, 0]
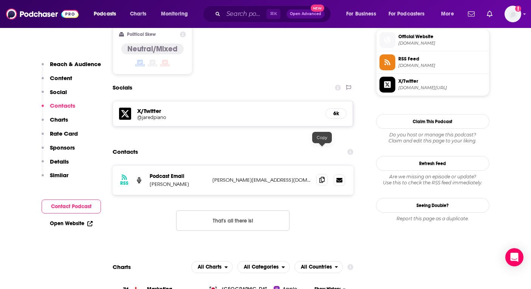
click at [320, 177] on icon at bounding box center [322, 180] width 5 height 6
click at [239, 11] on input "Search podcasts, credits, & more..." at bounding box center [244, 14] width 43 height 12
paste input "Lyle McDonald GLP-1 Masterclass"
type input "Lyle McDonald GLP-1 Masterclass"
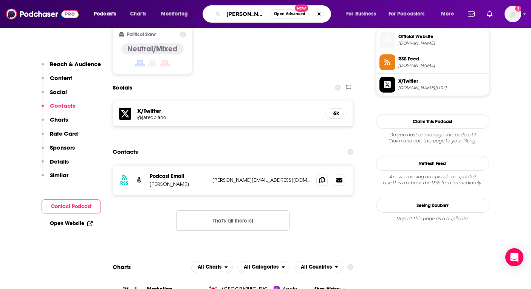
scroll to position [0, 51]
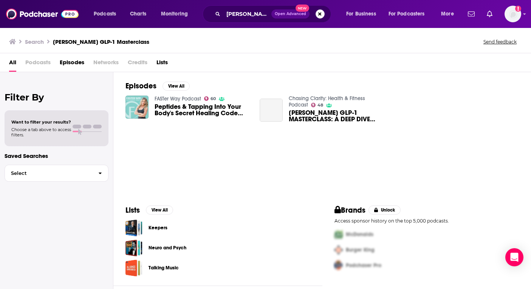
click at [193, 111] on span "Peptides & Tapping Into Your Body's Secret Healing Code with Jay Campbell" at bounding box center [203, 110] width 96 height 13
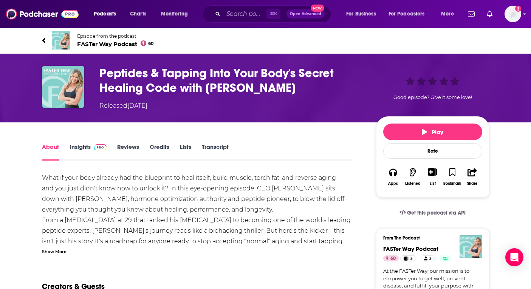
click at [209, 71] on h1 "Peptides & Tapping Into Your Body's Secret Healing Code with Jay Campbell" at bounding box center [231, 80] width 265 height 29
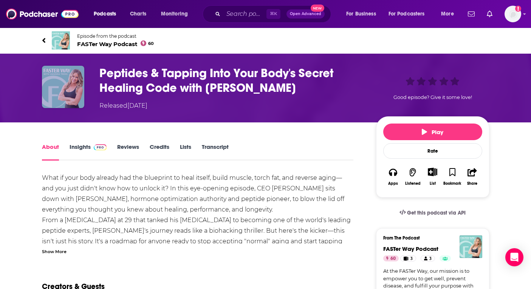
click at [45, 87] on img "Peptides & Tapping Into Your Body's Secret Healing Code with Jay Campbell" at bounding box center [63, 87] width 42 height 42
click at [65, 96] on img "Peptides & Tapping Into Your Body's Secret Healing Code with Jay Campbell" at bounding box center [63, 87] width 42 height 42
click at [70, 93] on img "Peptides & Tapping Into Your Body's Secret Healing Code with Jay Campbell" at bounding box center [63, 87] width 42 height 42
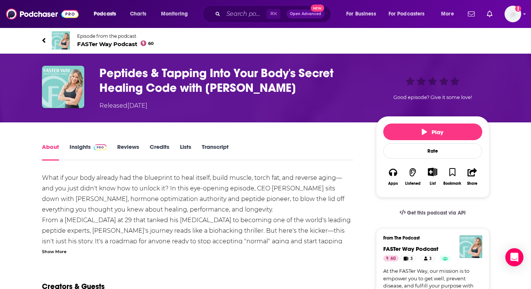
click at [78, 149] on link "Insights" at bounding box center [88, 151] width 37 height 17
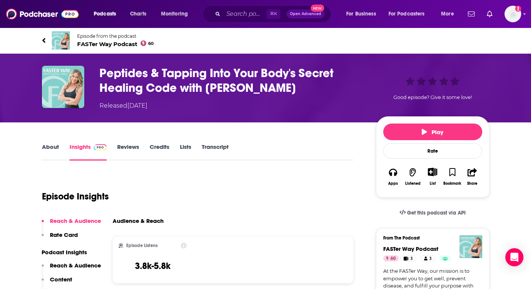
click at [109, 73] on h3 "Peptides & Tapping Into Your Body's Secret Healing Code with Jay Campbell" at bounding box center [231, 80] width 265 height 29
click at [117, 45] on span "FASTer Way Podcast 60" at bounding box center [115, 43] width 77 height 7
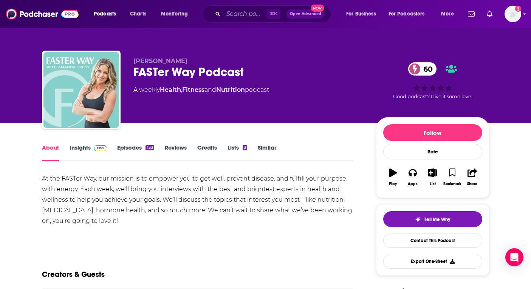
drag, startPoint x: 166, startPoint y: 223, endPoint x: 22, endPoint y: 182, distance: 150.0
copy div "At the FASTer Way, our mission is to empower you to get well, prevent disease, …"
click at [86, 153] on link "Insights" at bounding box center [88, 152] width 37 height 17
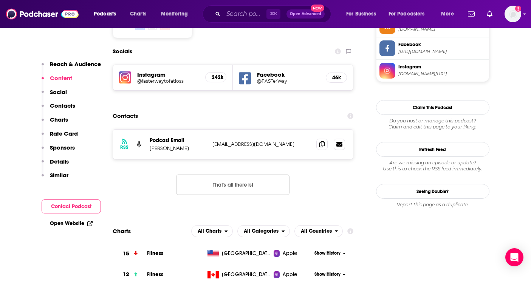
scroll to position [679, 0]
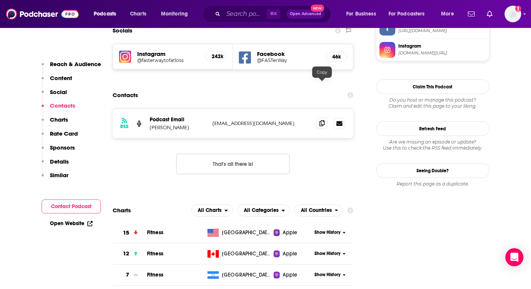
click at [323, 120] on icon at bounding box center [322, 123] width 5 height 6
click at [239, 12] on input "Search podcasts, credits, & more..." at bounding box center [244, 14] width 43 height 12
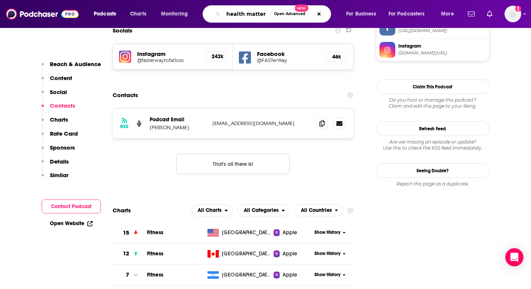
type input "health matters"
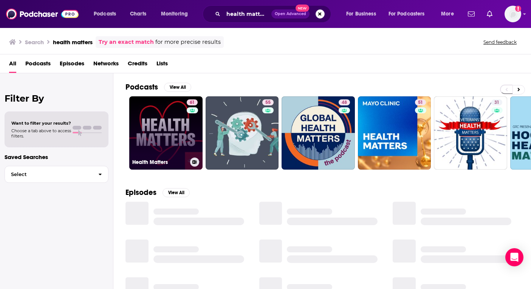
click at [160, 148] on link "61 Health Matters" at bounding box center [165, 132] width 73 height 73
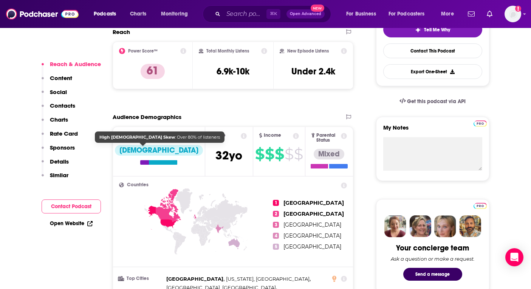
scroll to position [14, 0]
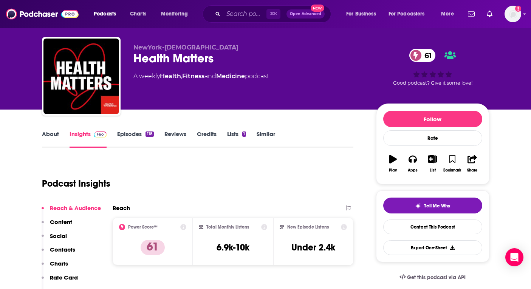
click at [124, 133] on link "Episodes 118" at bounding box center [135, 138] width 36 height 17
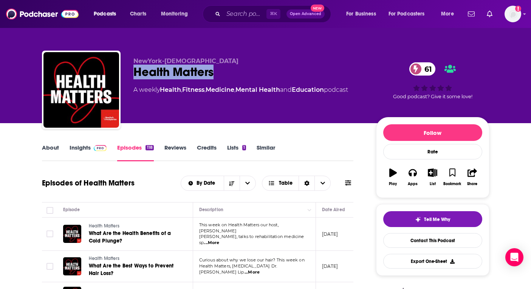
drag, startPoint x: 211, startPoint y: 71, endPoint x: 133, endPoint y: 71, distance: 78.3
click at [133, 71] on div "Health Matters 61" at bounding box center [248, 72] width 231 height 15
copy h2 "Health Matters"
click at [49, 147] on link "About" at bounding box center [50, 152] width 17 height 17
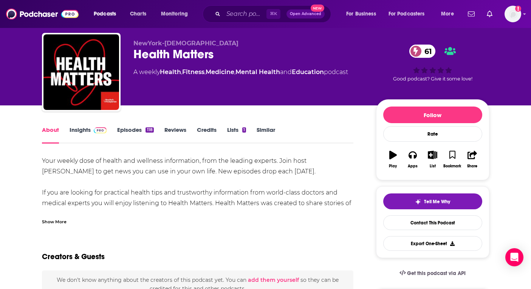
scroll to position [20, 0]
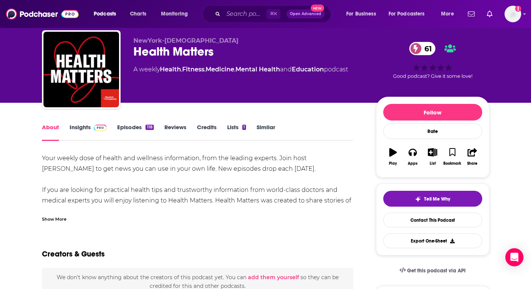
click at [61, 217] on div "Show More" at bounding box center [54, 218] width 25 height 7
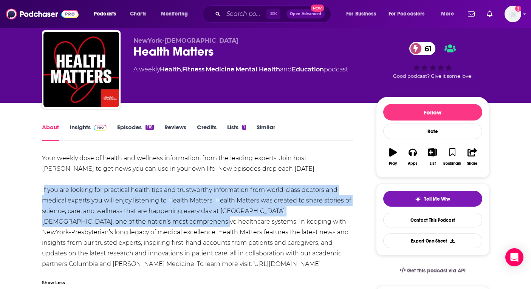
drag, startPoint x: 34, startPoint y: 191, endPoint x: 141, endPoint y: 225, distance: 112.2
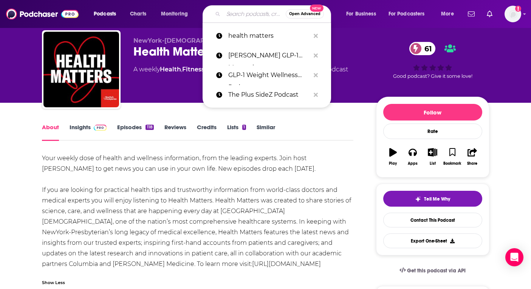
click at [244, 12] on input "Search podcasts, credits, & more..." at bounding box center [254, 14] width 62 height 12
paste input "The Future of Fitness Podcast"
type input "The Future of Fitness Podcast"
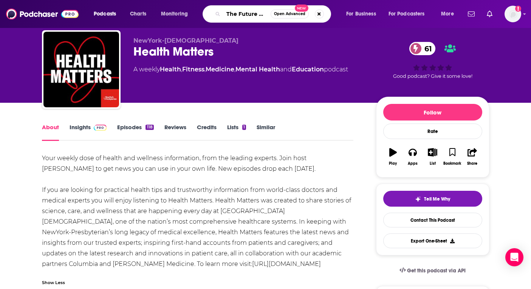
scroll to position [0, 42]
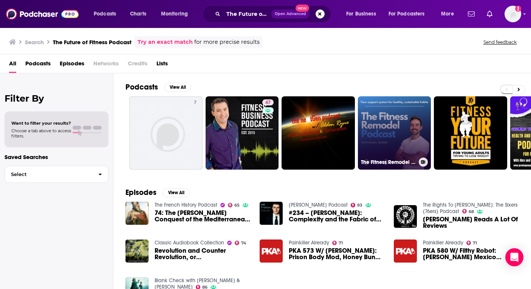
click at [375, 110] on link "The Fitness Remodel Podcast" at bounding box center [394, 132] width 73 height 73
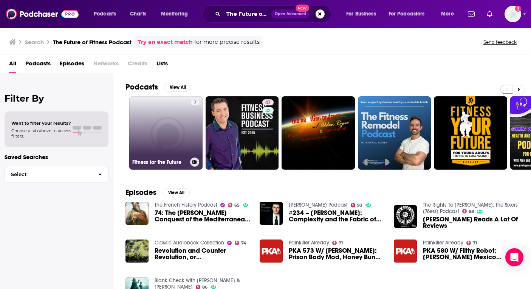
click at [152, 124] on link "7 Fitness for the Future" at bounding box center [165, 132] width 73 height 73
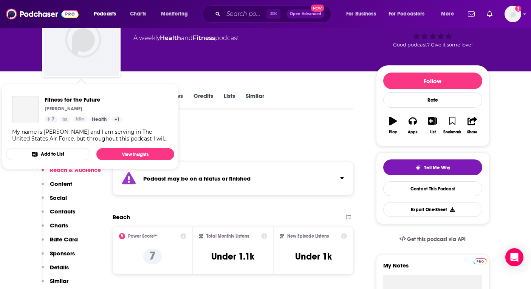
scroll to position [40, 0]
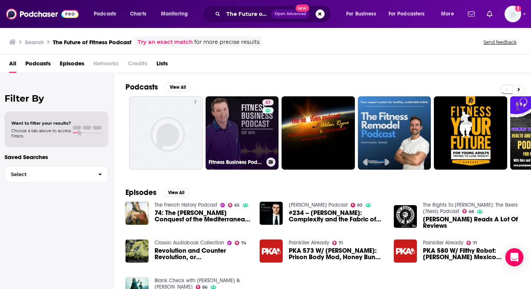
click at [228, 131] on link "47 Fitness Business Podcast: Leadership, Innovation, and Profit" at bounding box center [242, 132] width 73 height 73
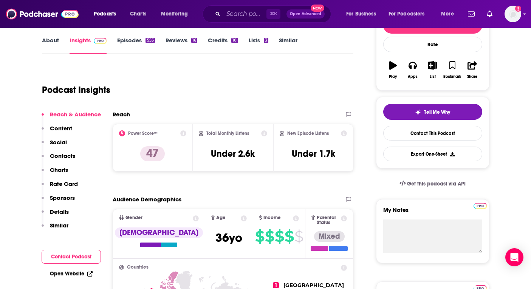
scroll to position [96, 0]
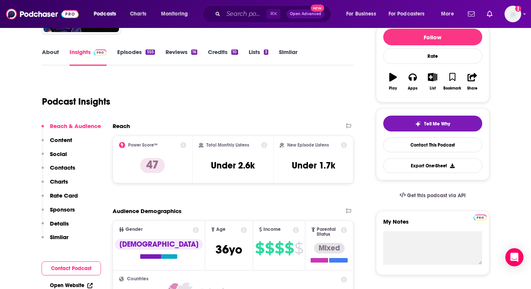
click at [124, 57] on link "Episodes 555" at bounding box center [135, 56] width 37 height 17
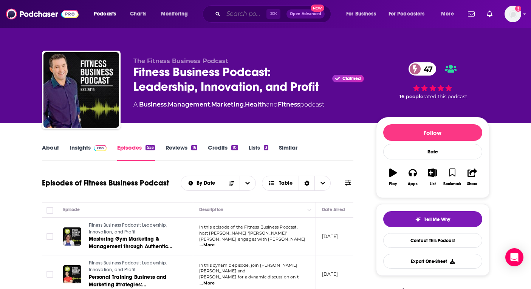
click at [239, 11] on input "Search podcasts, credits, & more..." at bounding box center [244, 14] width 43 height 12
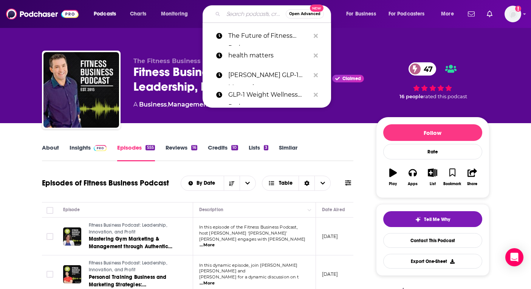
paste input "Food Psych Podcast"
type input "Food Psych Podcast"
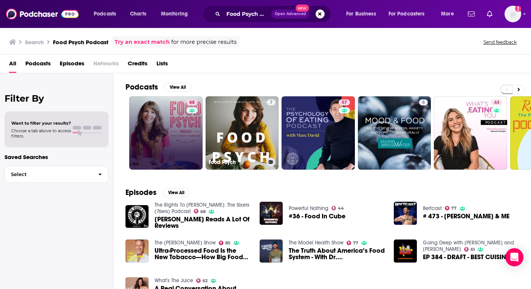
click at [179, 142] on link "68" at bounding box center [165, 132] width 73 height 73
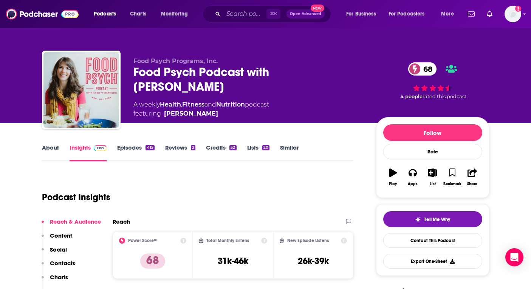
click at [44, 153] on link "About" at bounding box center [50, 152] width 17 height 17
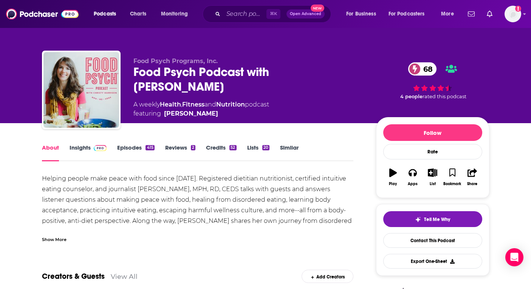
scroll to position [50, 0]
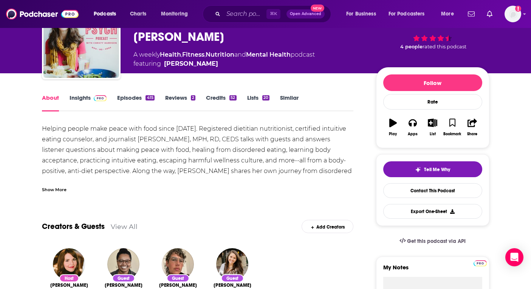
click at [51, 192] on div "Show More" at bounding box center [54, 189] width 25 height 7
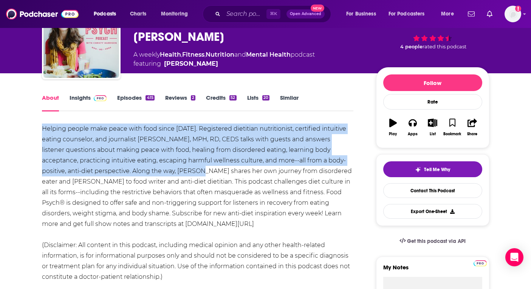
drag, startPoint x: 32, startPoint y: 131, endPoint x: 154, endPoint y: 171, distance: 128.9
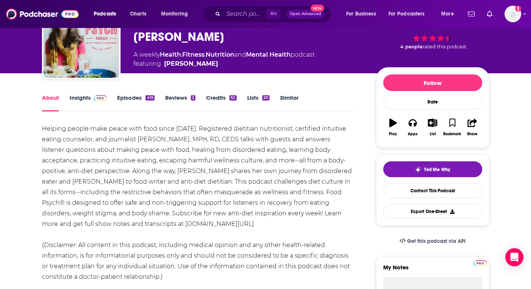
click at [196, 209] on div "Helping people make peace with food since 2013. Registered dietitian nutritioni…" at bounding box center [198, 203] width 312 height 159
click at [224, 18] on input "Search podcasts, credits, & more..." at bounding box center [244, 14] width 43 height 12
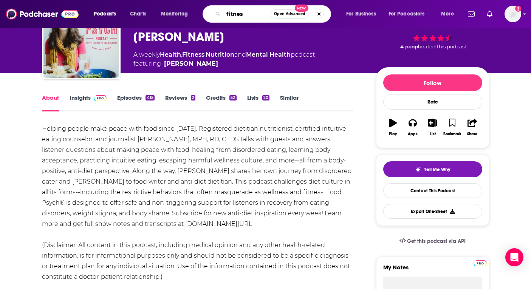
type input "fitness"
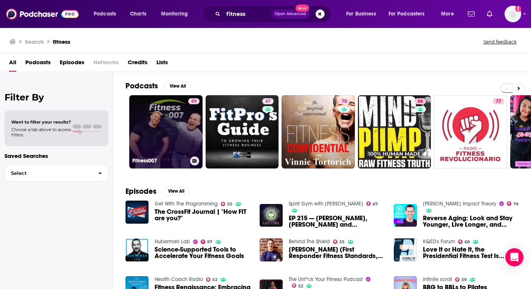
click at [163, 116] on link "59 Fitness007" at bounding box center [165, 131] width 73 height 73
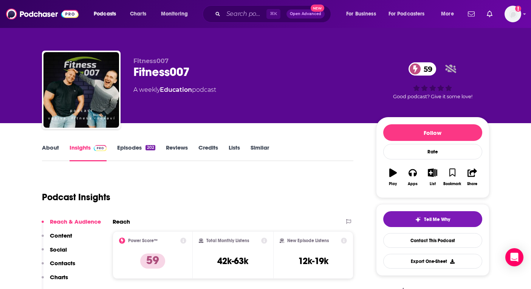
click at [54, 148] on link "About" at bounding box center [50, 152] width 17 height 17
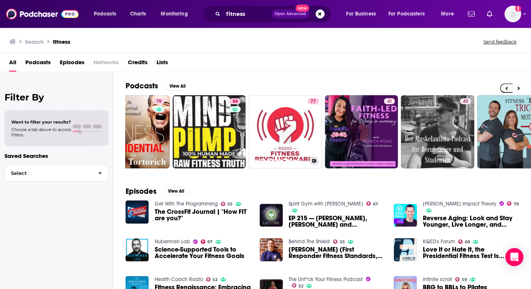
scroll to position [0, 289]
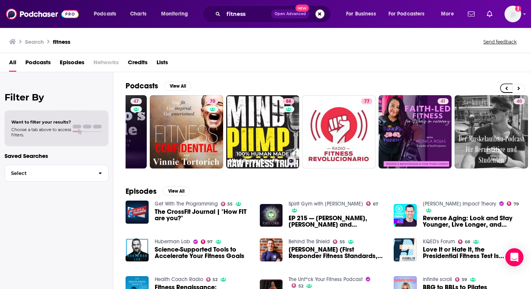
scroll to position [0, 133]
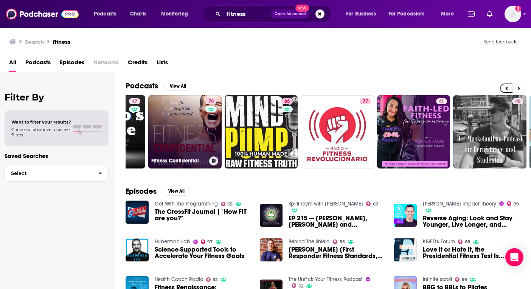
click at [210, 139] on div "70" at bounding box center [211, 127] width 13 height 58
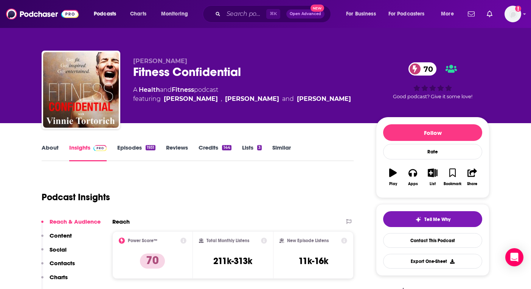
click at [199, 146] on link "Credits 144" at bounding box center [215, 152] width 33 height 17
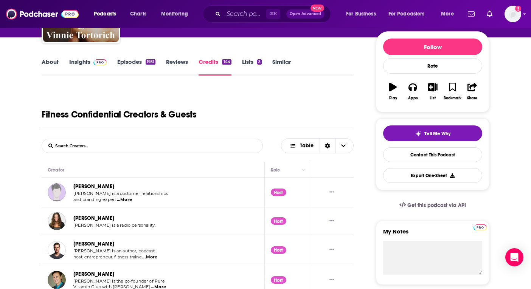
scroll to position [76, 0]
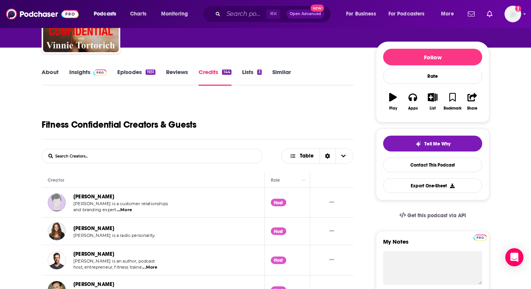
click at [57, 70] on link "About" at bounding box center [50, 76] width 17 height 17
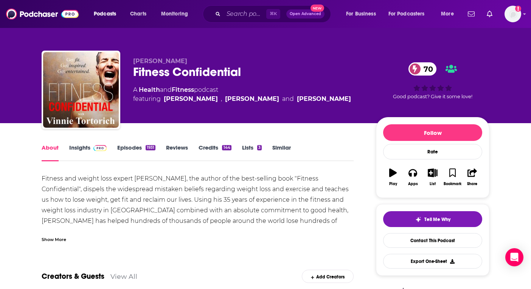
click at [62, 241] on div "Show More" at bounding box center [54, 239] width 25 height 7
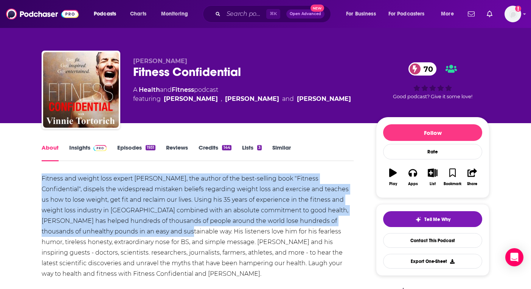
drag, startPoint x: 157, startPoint y: 232, endPoint x: 32, endPoint y: 180, distance: 135.1
click at [88, 148] on link "Insights" at bounding box center [87, 152] width 37 height 17
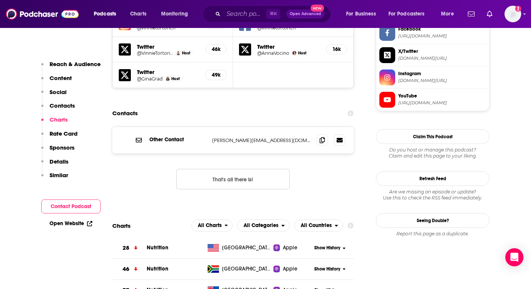
scroll to position [731, 0]
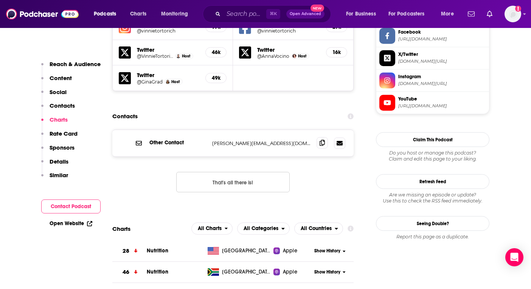
click at [323, 140] on icon at bounding box center [322, 143] width 5 height 6
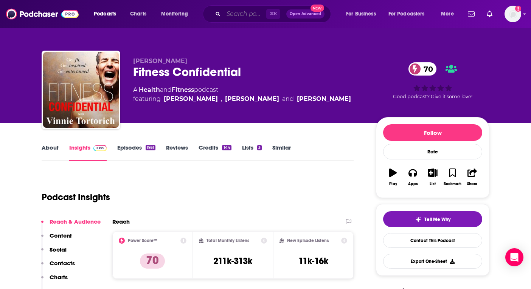
click at [231, 16] on input "Search podcasts, credits, & more..." at bounding box center [244, 14] width 43 height 12
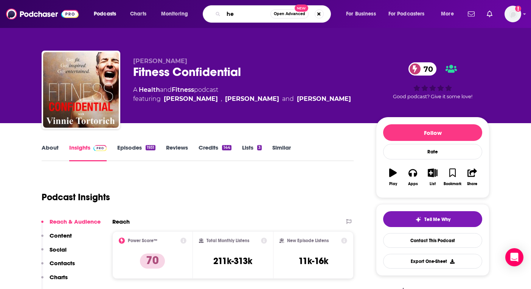
type input "h"
type input "weight loss"
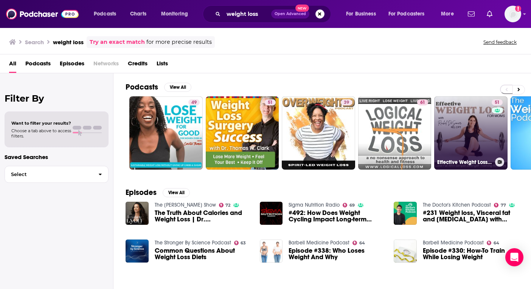
click at [480, 126] on link "51 Effective Weight Loss for Moms | Workout Routines, Lose Weight, Meal Plannin…" at bounding box center [470, 132] width 73 height 73
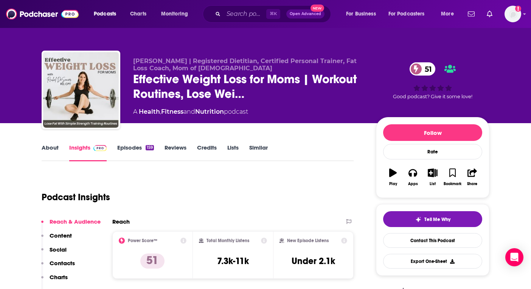
click at [51, 149] on link "About" at bounding box center [50, 152] width 17 height 17
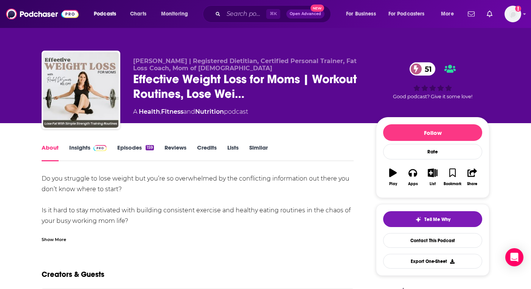
click at [54, 236] on div "Show More" at bounding box center [54, 239] width 25 height 7
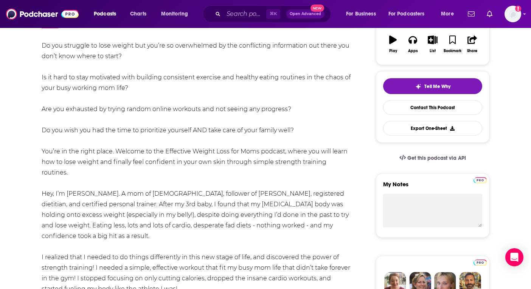
scroll to position [134, 0]
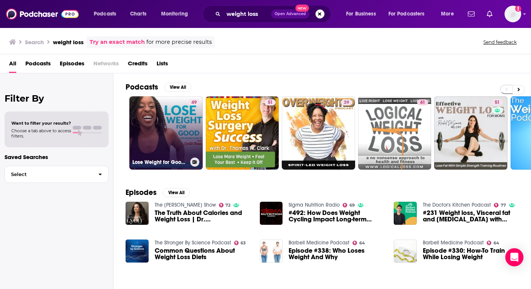
click at [174, 112] on link "49 Lose Weight for Good for Women Over 40 | Weight Loss for Women Over 40 | Wei…" at bounding box center [165, 132] width 73 height 73
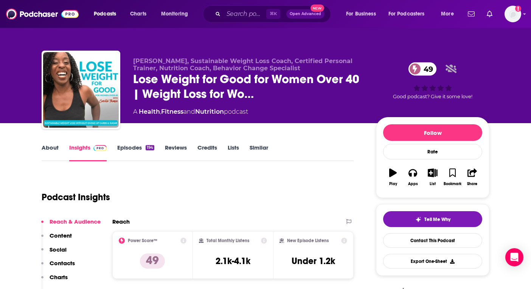
click at [53, 147] on link "About" at bounding box center [50, 152] width 17 height 17
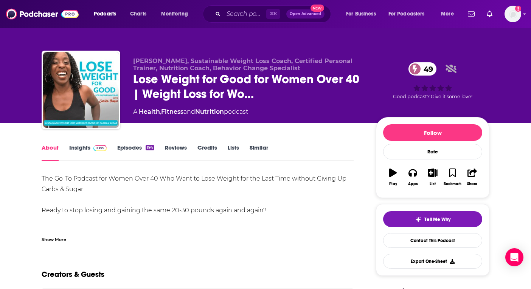
scroll to position [6, 0]
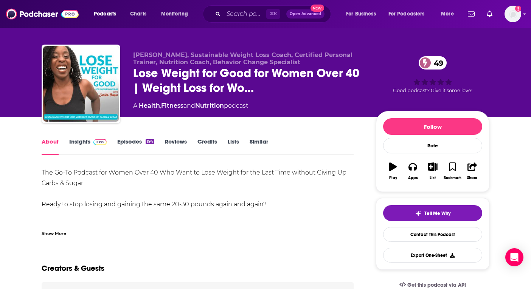
click at [52, 235] on div "Show More" at bounding box center [54, 233] width 25 height 7
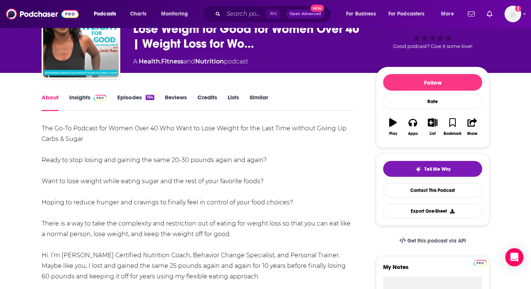
scroll to position [0, 0]
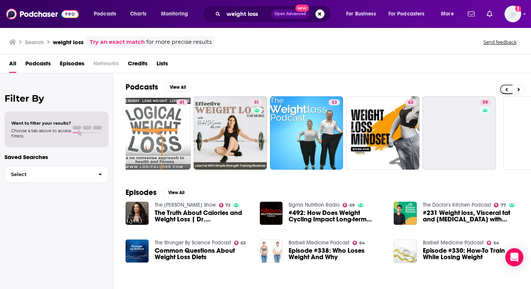
scroll to position [0, 251]
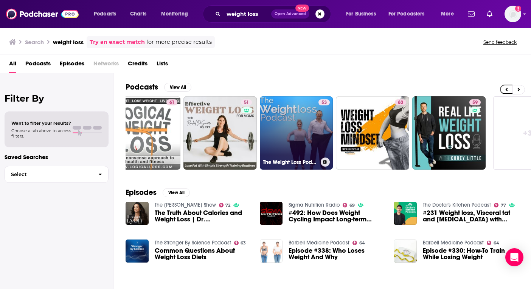
click at [306, 122] on link "53 The Weight Loss Podcast" at bounding box center [296, 132] width 73 height 73
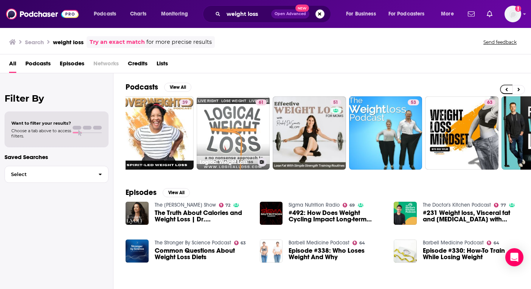
scroll to position [0, 289]
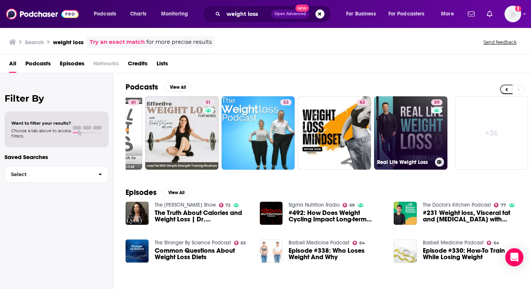
click at [389, 129] on link "59 Real Life Weight Loss" at bounding box center [410, 132] width 73 height 73
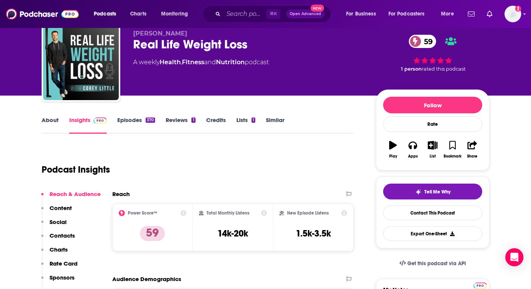
scroll to position [73, 0]
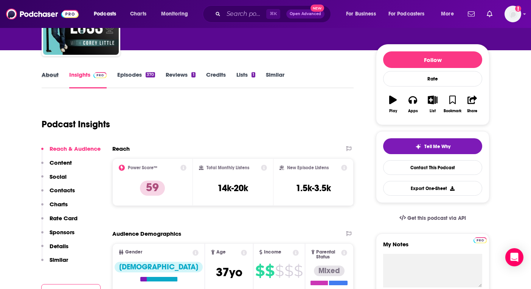
click at [59, 73] on div "About" at bounding box center [56, 79] width 28 height 17
click at [48, 76] on link "About" at bounding box center [50, 79] width 17 height 17
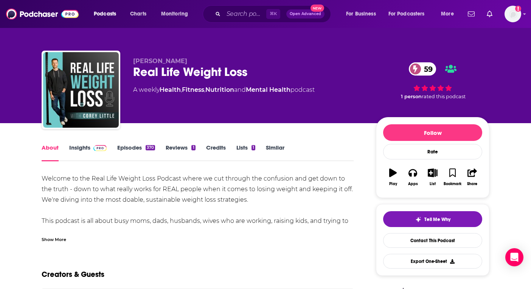
click at [55, 242] on div "Show More" at bounding box center [54, 239] width 25 height 7
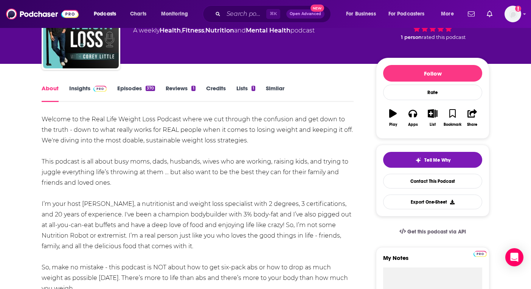
scroll to position [26, 0]
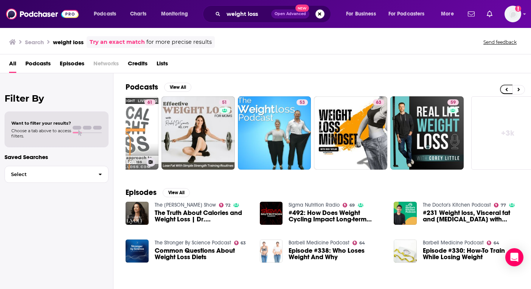
scroll to position [0, 289]
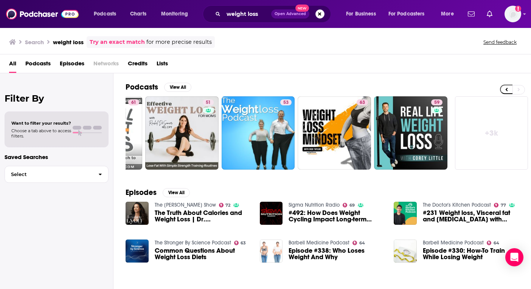
click at [307, 242] on link "Barbell Medicine Podcast" at bounding box center [319, 243] width 61 height 6
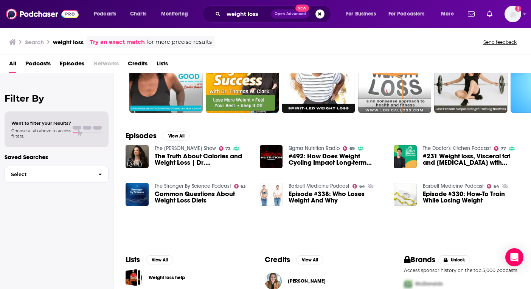
scroll to position [124, 0]
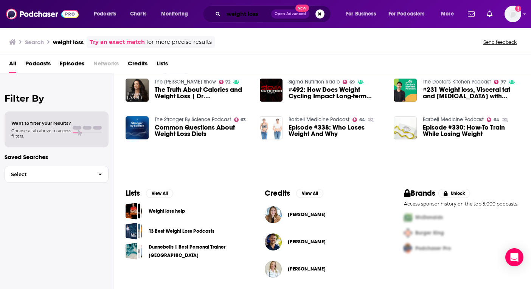
click at [249, 13] on input "weight loss" at bounding box center [247, 14] width 48 height 12
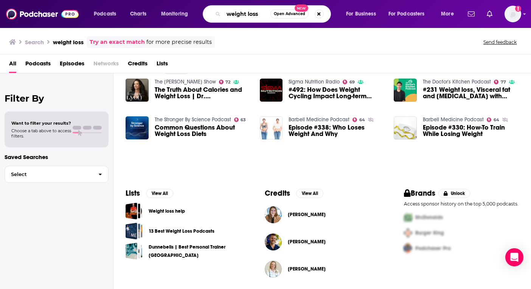
drag, startPoint x: 260, startPoint y: 13, endPoint x: 196, endPoint y: 13, distance: 63.9
click at [196, 13] on div "Podcasts Charts Monitoring weight loss Open Advanced New For Business For Podca…" at bounding box center [274, 13] width 372 height 17
type input "[PERSON_NAME]"
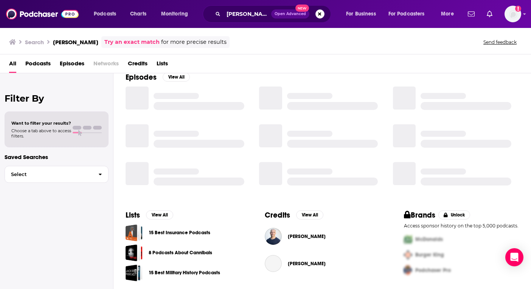
scroll to position [116, 0]
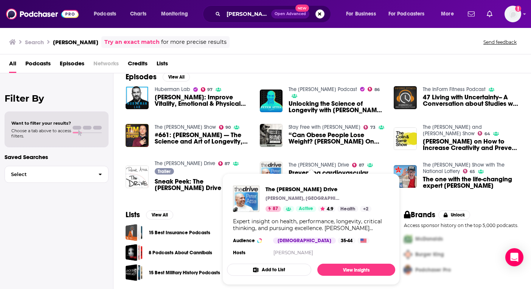
click at [304, 163] on link "The [PERSON_NAME] Drive" at bounding box center [319, 165] width 61 height 6
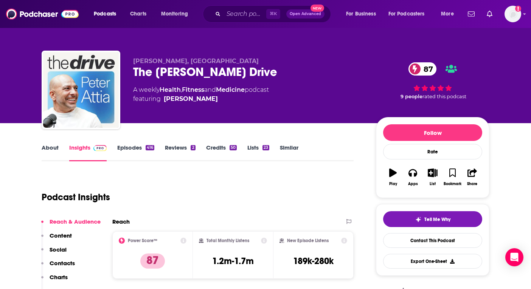
click at [52, 151] on link "About" at bounding box center [50, 152] width 17 height 17
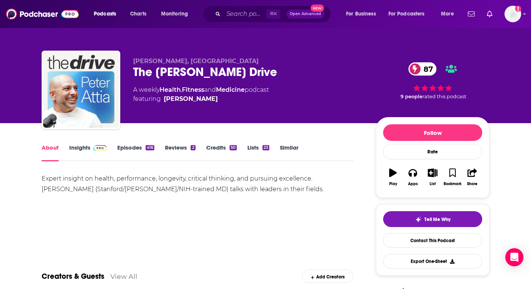
scroll to position [12, 0]
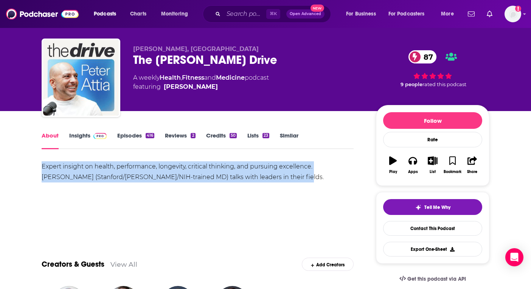
drag, startPoint x: 285, startPoint y: 182, endPoint x: 17, endPoint y: 169, distance: 268.0
click at [74, 135] on link "Insights" at bounding box center [87, 140] width 37 height 17
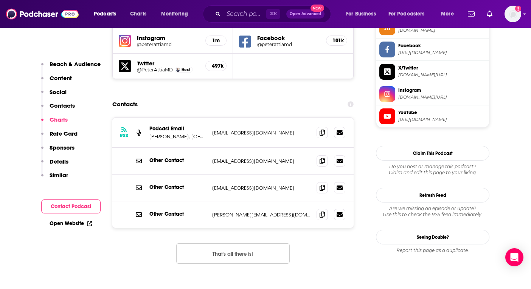
scroll to position [706, 0]
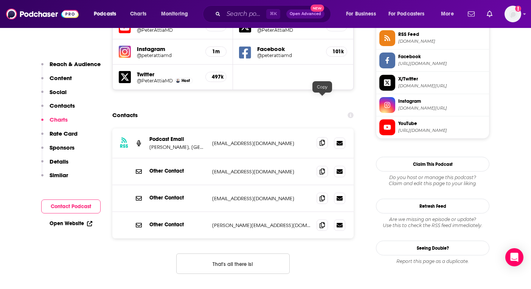
click at [317, 137] on span at bounding box center [322, 142] width 11 height 11
click at [318, 219] on span at bounding box center [322, 224] width 11 height 11
click at [237, 7] on div "⌘ K Open Advanced New" at bounding box center [267, 13] width 128 height 17
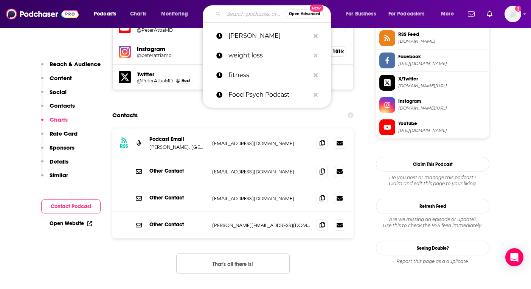
click at [228, 16] on input "Search podcasts, credits, & more..." at bounding box center [254, 14] width 62 height 12
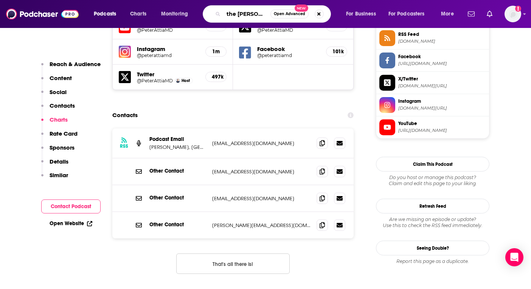
type input "the [PERSON_NAME]"
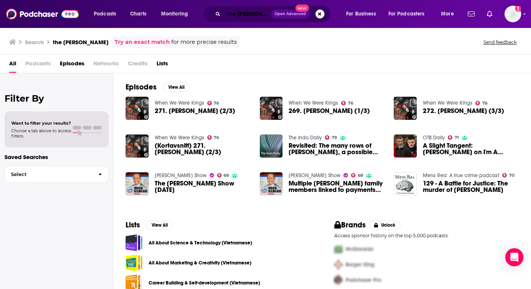
click at [246, 16] on input "the [PERSON_NAME]" at bounding box center [247, 14] width 48 height 12
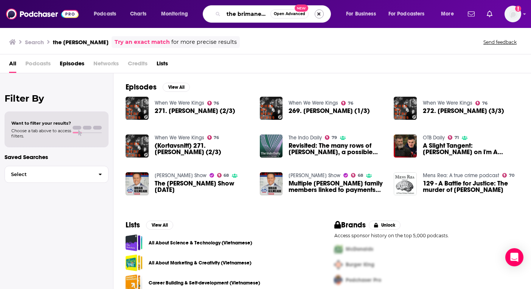
type input "the brimane [PERSON_NAME]"
click at [320, 11] on button "Search podcasts, credits, & more..." at bounding box center [319, 13] width 9 height 9
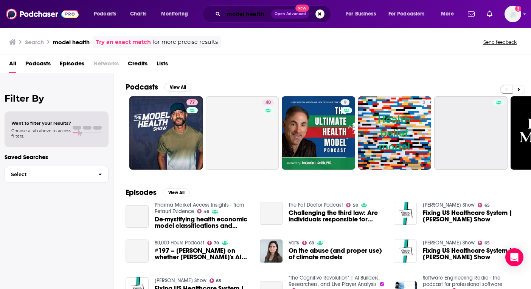
click at [248, 12] on input "model health" at bounding box center [247, 14] width 48 height 12
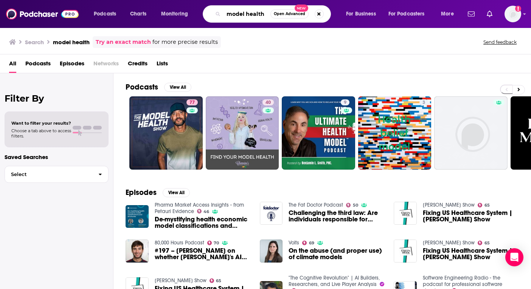
drag, startPoint x: 265, startPoint y: 15, endPoint x: 186, endPoint y: 15, distance: 78.7
click at [186, 15] on div "Podcasts Charts Monitoring model health Open Advanced New For Business For Podc…" at bounding box center [274, 13] width 372 height 17
type input "the metabolic class"
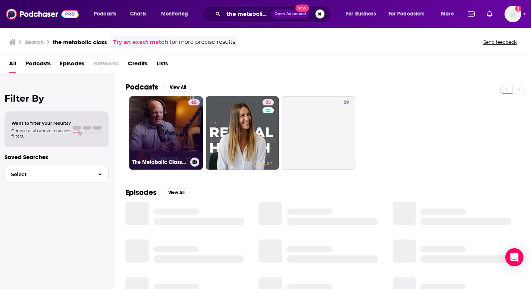
click at [160, 104] on link "65 The Metabolic Classroom with [PERSON_NAME]" at bounding box center [165, 132] width 73 height 73
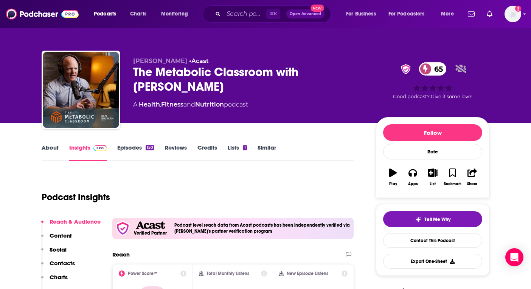
drag, startPoint x: 197, startPoint y: 88, endPoint x: 132, endPoint y: 74, distance: 66.5
click at [132, 74] on div "[PERSON_NAME] • Acast The Metabolic Classroom with [PERSON_NAME] 65 A Health , …" at bounding box center [266, 92] width 448 height 82
copy h2 "The Metabolic Classroom with [PERSON_NAME]"
click at [45, 147] on link "About" at bounding box center [50, 152] width 17 height 17
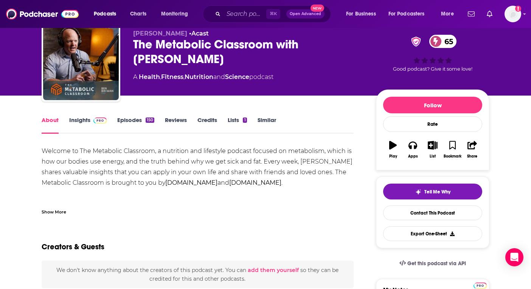
scroll to position [27, 0]
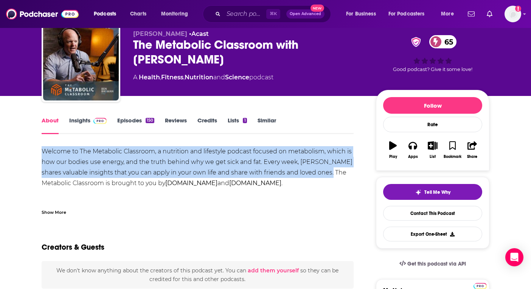
copy div "Welcome to The Metabolic Classroom, a nutrition and lifestyle podcast focused o…"
drag, startPoint x: 31, startPoint y: 153, endPoint x: 331, endPoint y: 175, distance: 300.7
click at [177, 123] on link "Reviews" at bounding box center [176, 125] width 22 height 17
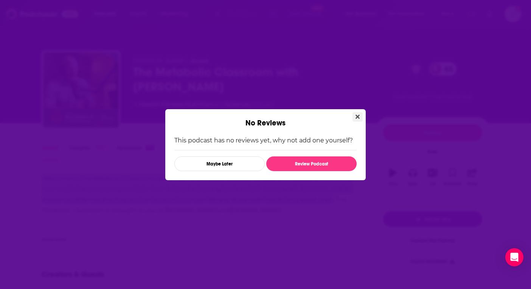
click at [354, 118] on button "Close" at bounding box center [357, 116] width 10 height 9
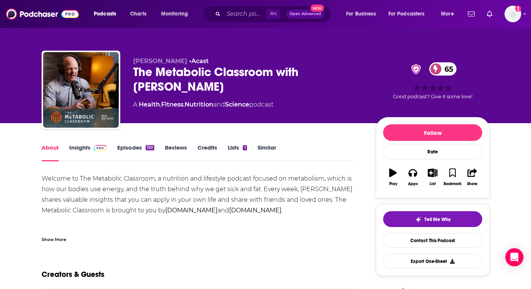
click at [134, 147] on link "Episodes 150" at bounding box center [135, 152] width 37 height 17
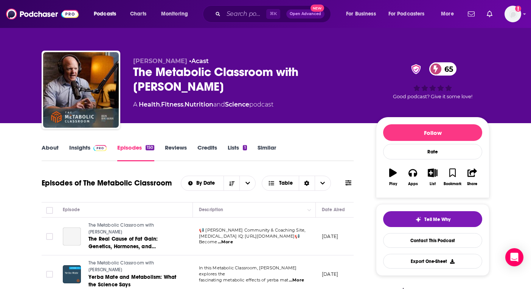
scroll to position [72, 0]
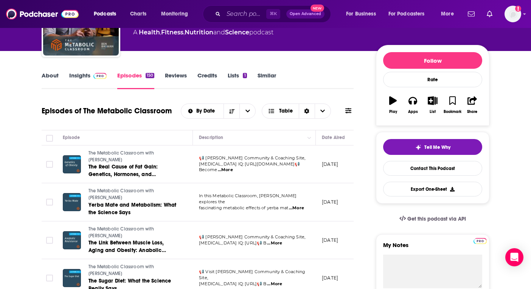
click at [86, 76] on link "Insights" at bounding box center [87, 80] width 37 height 17
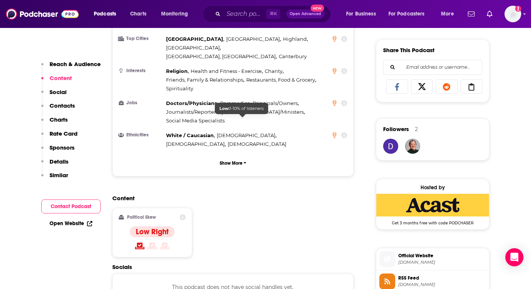
scroll to position [649, 0]
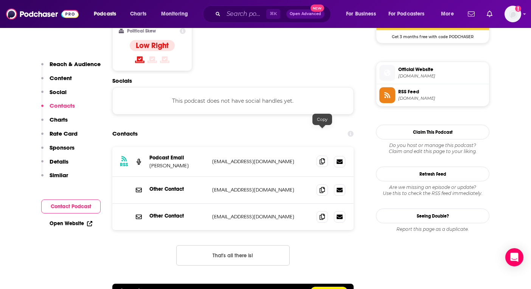
click at [321, 156] on span at bounding box center [322, 161] width 11 height 11
click at [244, 13] on input "Search podcasts, credits, & more..." at bounding box center [244, 14] width 43 height 12
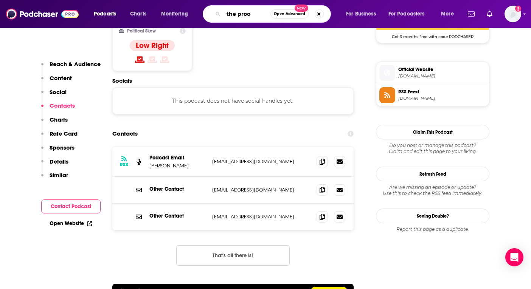
type input "the proof"
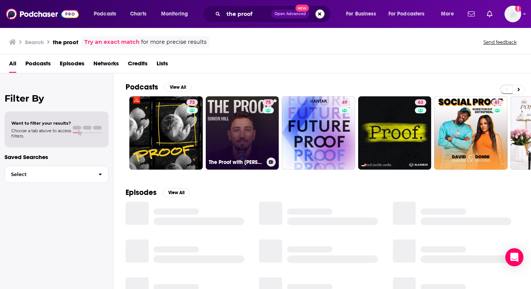
click at [218, 116] on link "75 The Proof with [PERSON_NAME]" at bounding box center [242, 132] width 73 height 73
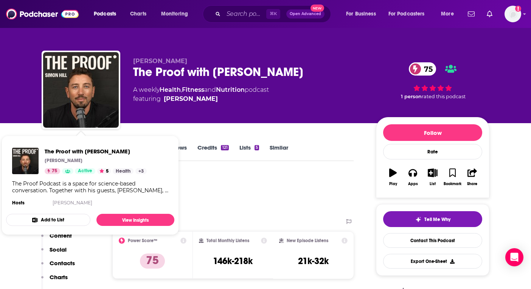
click at [46, 146] on div "The Proof with [PERSON_NAME] [PERSON_NAME] 75 Active 5 Health + 3 The Proof Pod…" at bounding box center [90, 178] width 168 height 72
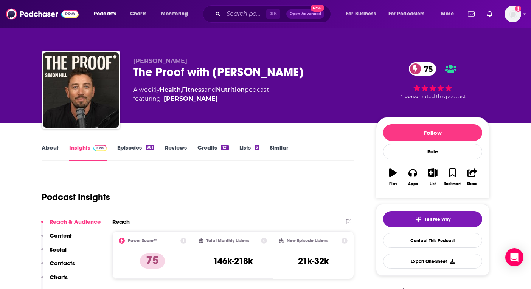
click at [48, 150] on link "About" at bounding box center [50, 152] width 17 height 17
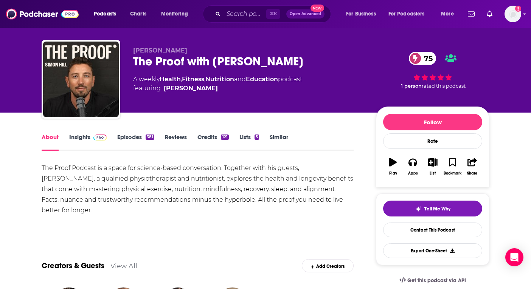
scroll to position [11, 0]
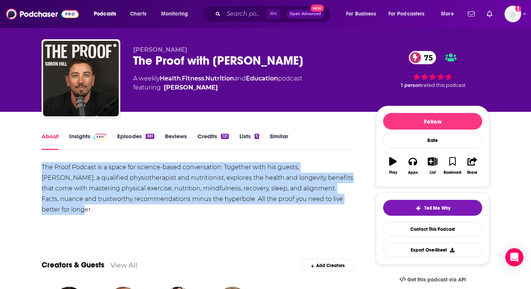
copy div "The Proof Podcast is a space for science-based conversation. Together with his …"
drag, startPoint x: 41, startPoint y: 169, endPoint x: 349, endPoint y: 207, distance: 310.2
click at [136, 137] on link "Episodes 381" at bounding box center [135, 141] width 37 height 17
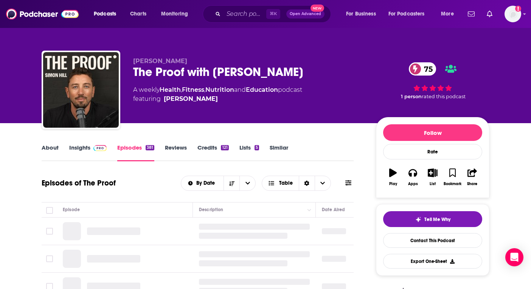
click at [177, 144] on link "Reviews" at bounding box center [176, 152] width 22 height 17
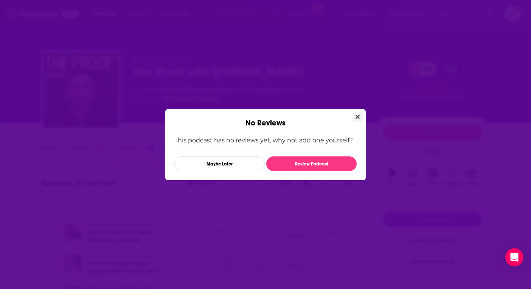
click at [358, 117] on icon "Close" at bounding box center [357, 117] width 4 height 4
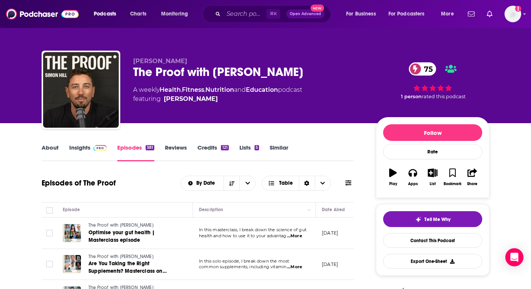
click at [213, 147] on link "Credits 121" at bounding box center [212, 152] width 31 height 17
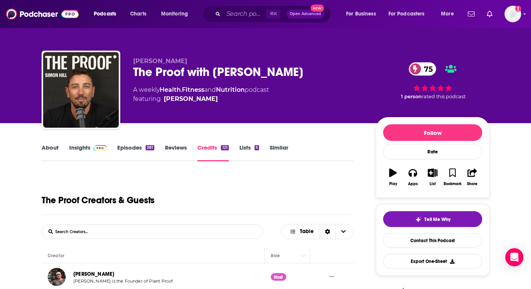
click at [91, 148] on span at bounding box center [98, 147] width 16 height 7
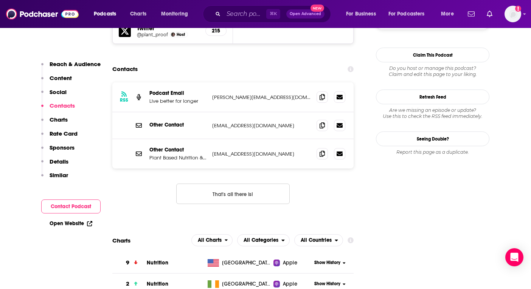
scroll to position [746, 0]
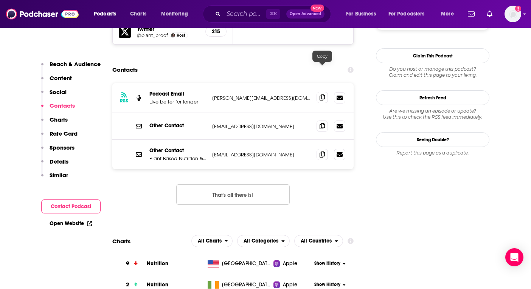
click at [323, 95] on icon at bounding box center [322, 98] width 5 height 6
click at [236, 20] on input "Search podcasts, credits, & more..." at bounding box center [244, 14] width 43 height 12
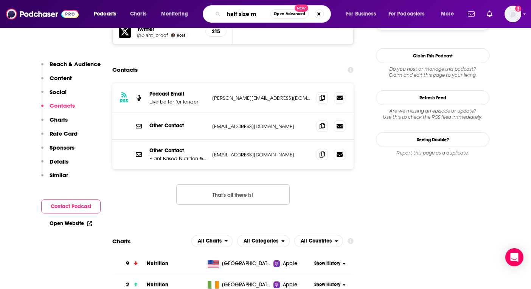
type input "half size me"
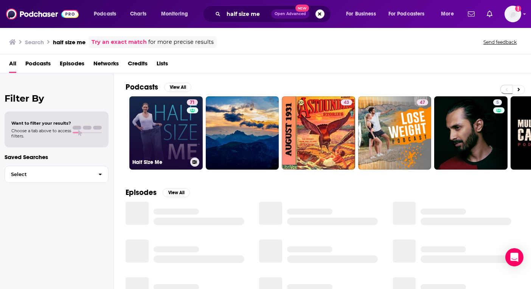
click at [175, 124] on link "71 Half Size Me" at bounding box center [165, 132] width 73 height 73
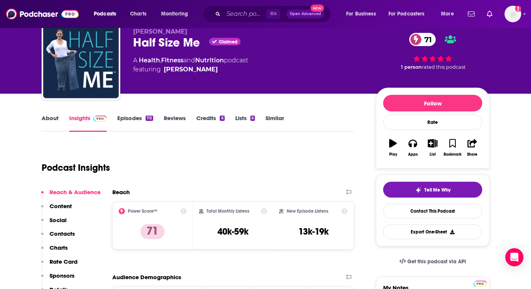
scroll to position [34, 0]
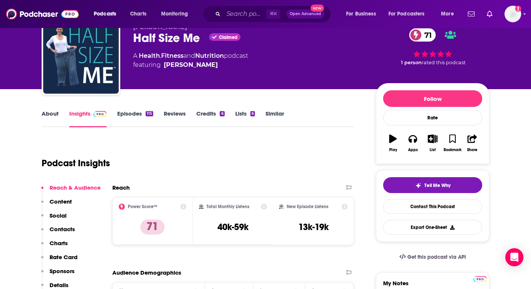
click at [48, 115] on link "About" at bounding box center [50, 118] width 17 height 17
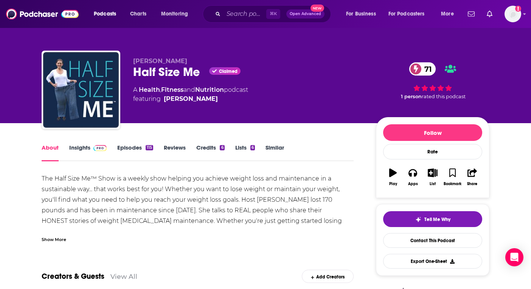
click at [59, 241] on div "Show More" at bounding box center [54, 239] width 25 height 7
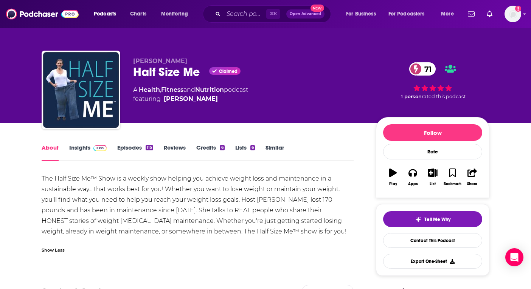
drag, startPoint x: 351, startPoint y: 237, endPoint x: 27, endPoint y: 177, distance: 328.8
copy div "The Half Size Me™ Show is a weekly show helping you achieve weight loss and mai…"
click at [76, 154] on link "Insights" at bounding box center [87, 152] width 37 height 17
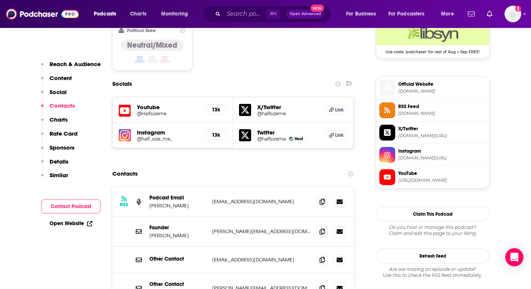
scroll to position [707, 0]
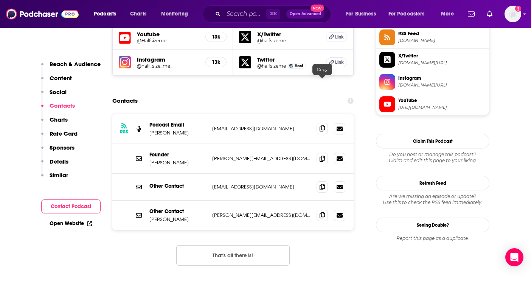
click at [324, 126] on icon at bounding box center [322, 129] width 5 height 6
click at [320, 155] on icon at bounding box center [322, 158] width 5 height 6
click at [219, 12] on icon "Search podcasts, credits, & more..." at bounding box center [218, 14] width 4 height 4
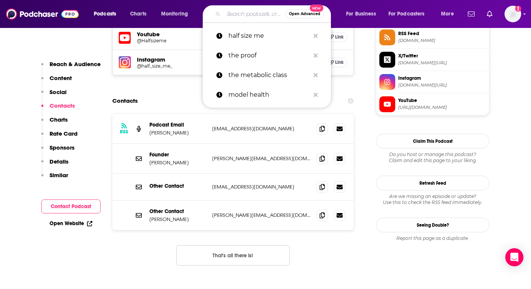
paste input "This Podcast Burns Fat!"
type input "This Podcast Burns Fat!"
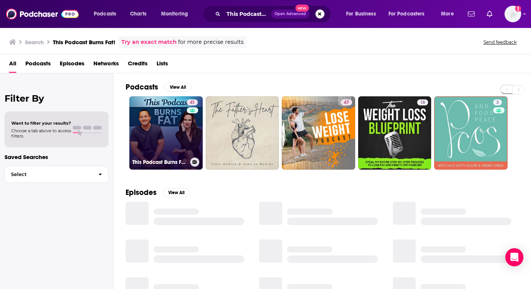
click at [168, 124] on link "41 This Podcast Burns Fat!" at bounding box center [165, 132] width 73 height 73
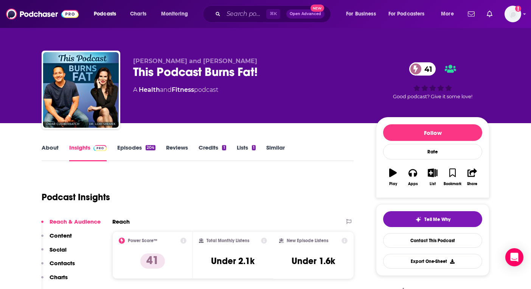
click at [57, 147] on link "About" at bounding box center [50, 152] width 17 height 17
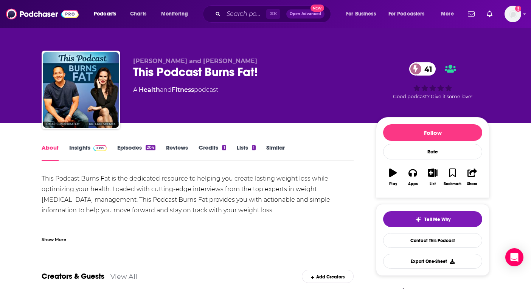
click at [208, 147] on link "Credits 1" at bounding box center [212, 152] width 27 height 17
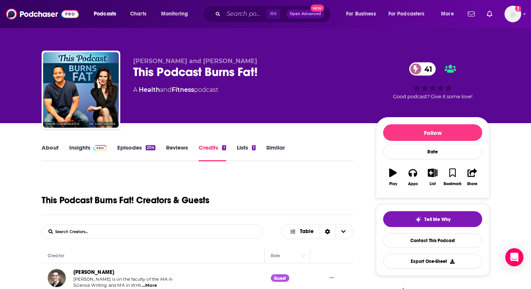
scroll to position [112, 0]
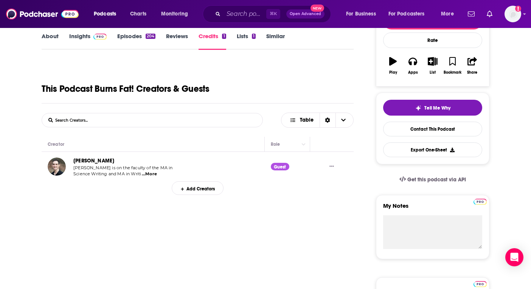
click at [51, 42] on link "About" at bounding box center [50, 41] width 17 height 17
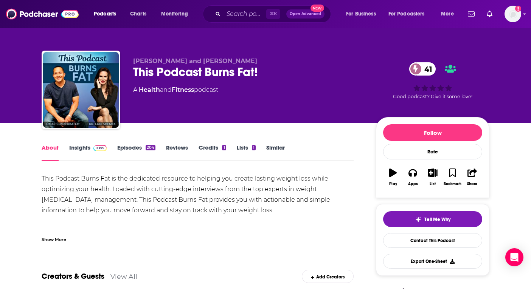
click at [132, 143] on div "About Insights Episodes 204 Reviews Credits 1 Lists 1 Similar" at bounding box center [198, 152] width 312 height 19
click at [131, 149] on link "Episodes 204" at bounding box center [136, 152] width 38 height 17
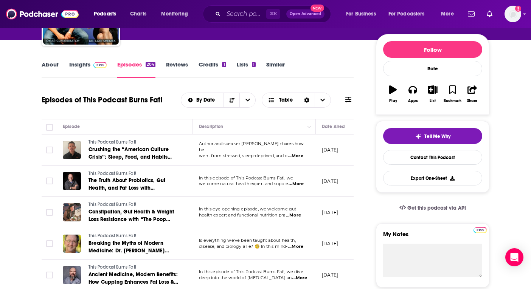
scroll to position [82, 0]
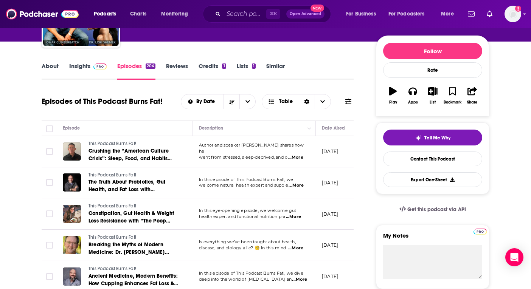
click at [56, 71] on link "About" at bounding box center [50, 70] width 17 height 17
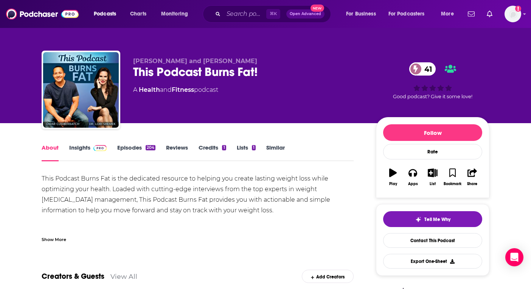
drag, startPoint x: 273, startPoint y: 214, endPoint x: 30, endPoint y: 177, distance: 245.7
copy div "This Podcast Burns Fat is the dedicated resource to helping you create lasting …"
click at [89, 145] on link "Insights" at bounding box center [87, 152] width 37 height 17
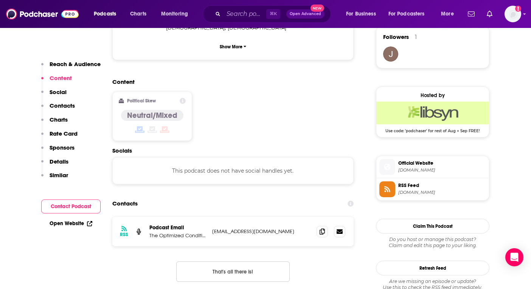
scroll to position [557, 0]
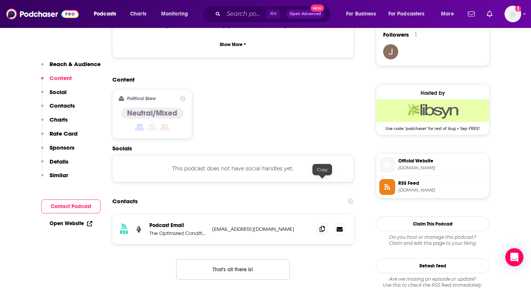
click at [324, 223] on span at bounding box center [322, 228] width 11 height 11
click at [243, 9] on input "Search podcasts, credits, & more..." at bounding box center [244, 14] width 43 height 12
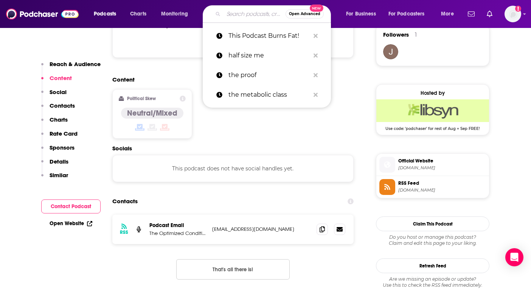
paste input "Cut the Fat Weight"
type input "Cut the Fat Weight"
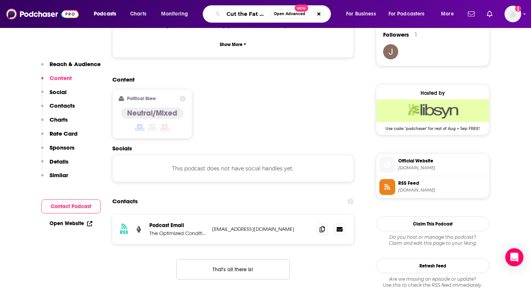
scroll to position [0, 14]
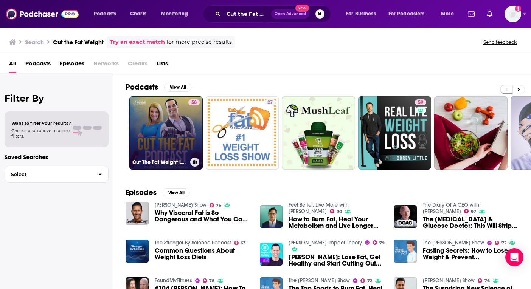
click at [166, 123] on link "58 Cut The Fat Weight Loss Podcast" at bounding box center [165, 132] width 73 height 73
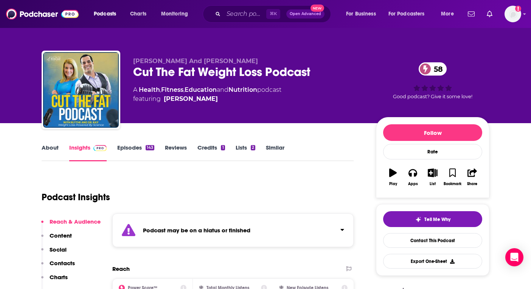
click at [149, 89] on link "Health" at bounding box center [149, 89] width 21 height 7
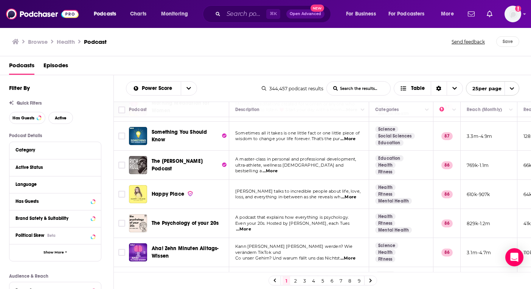
scroll to position [573, 0]
